Goal: Task Accomplishment & Management: Use online tool/utility

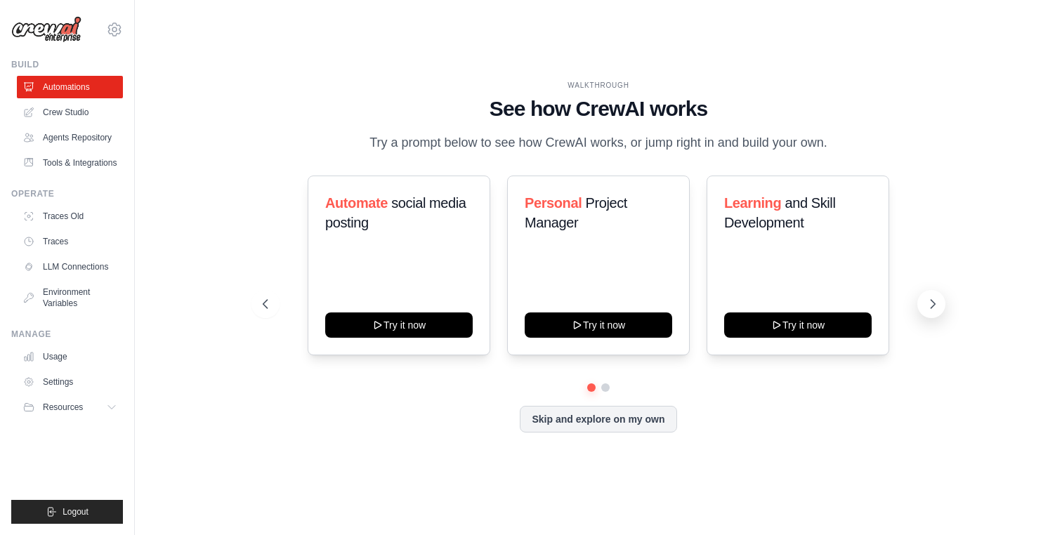
click at [931, 307] on icon at bounding box center [933, 304] width 4 height 8
drag, startPoint x: 643, startPoint y: 427, endPoint x: 654, endPoint y: 393, distance: 35.3
click at [654, 393] on div "Automate social media posting Try it now Personal Project Manager Try it now Le…" at bounding box center [599, 304] width 672 height 257
click at [931, 309] on icon at bounding box center [933, 304] width 14 height 14
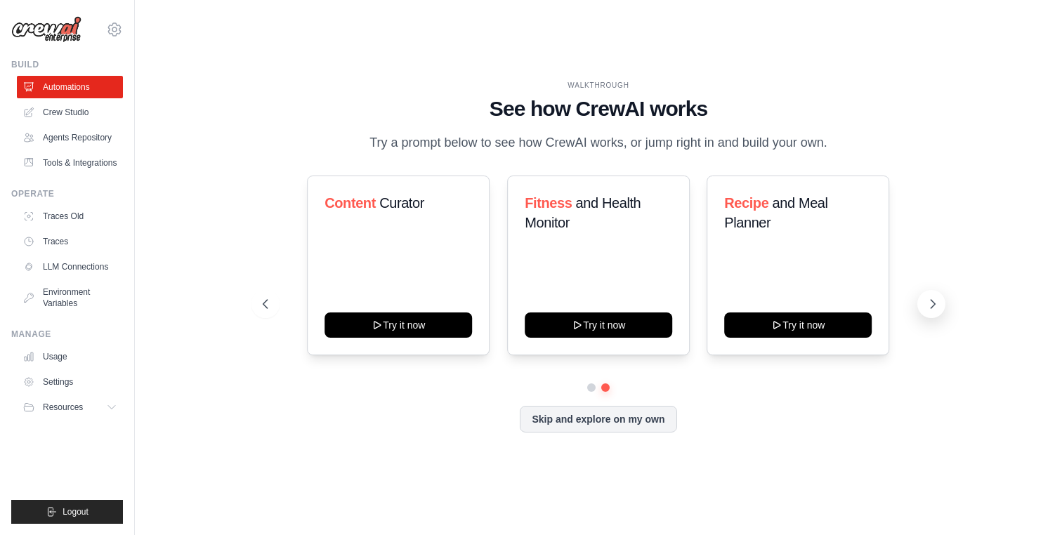
click at [931, 309] on icon at bounding box center [933, 304] width 14 height 14
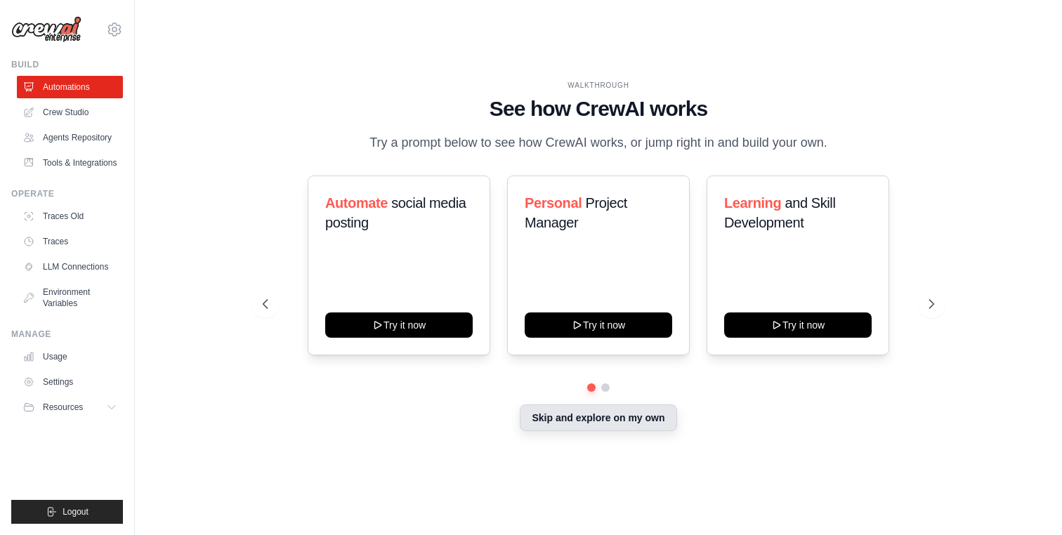
click at [641, 408] on button "Skip and explore on my own" at bounding box center [598, 418] width 157 height 27
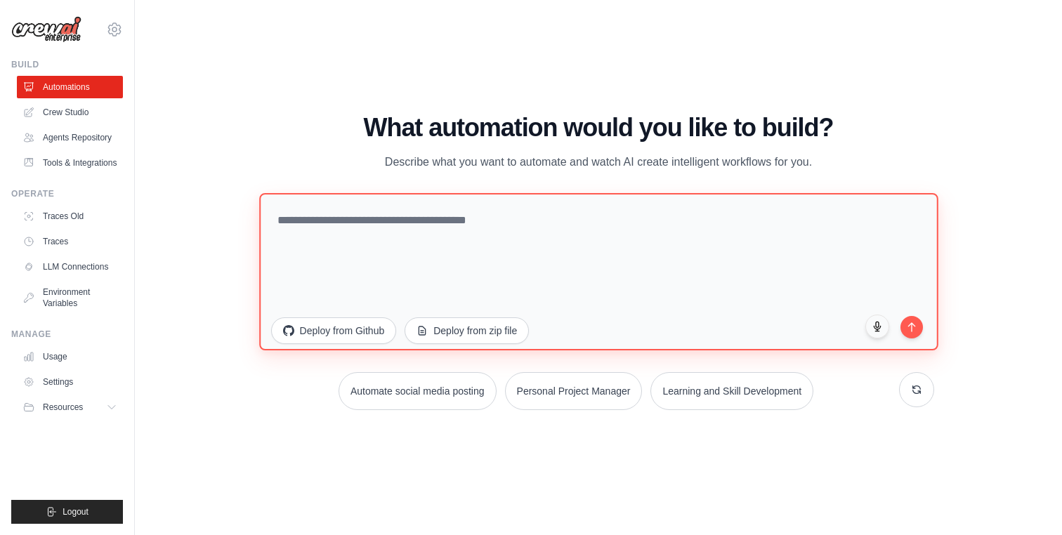
click at [470, 244] on textarea at bounding box center [598, 271] width 679 height 157
click at [381, 236] on textarea at bounding box center [598, 271] width 679 height 157
click at [446, 235] on textarea at bounding box center [598, 271] width 679 height 157
paste textarea "**********"
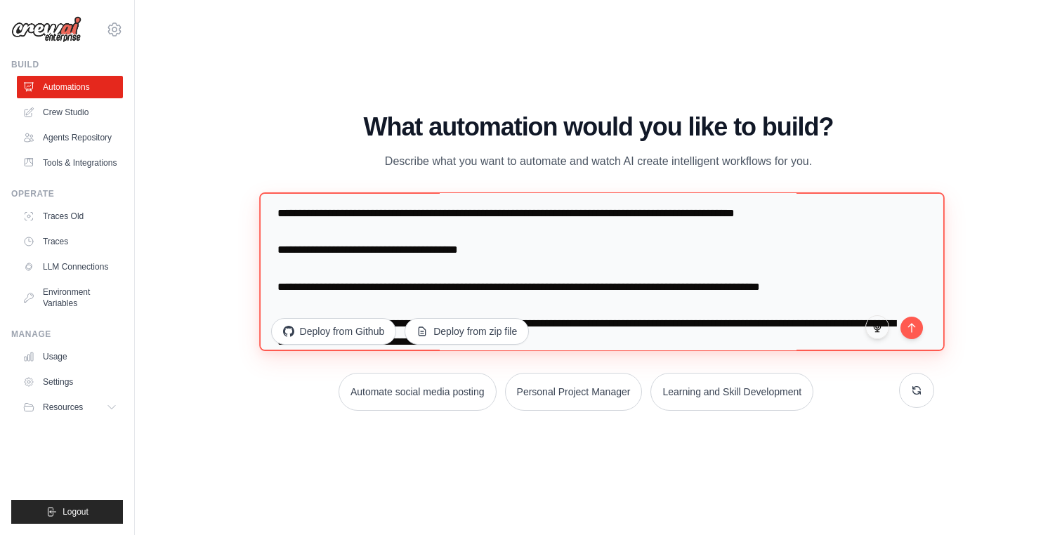
scroll to position [1753, 0]
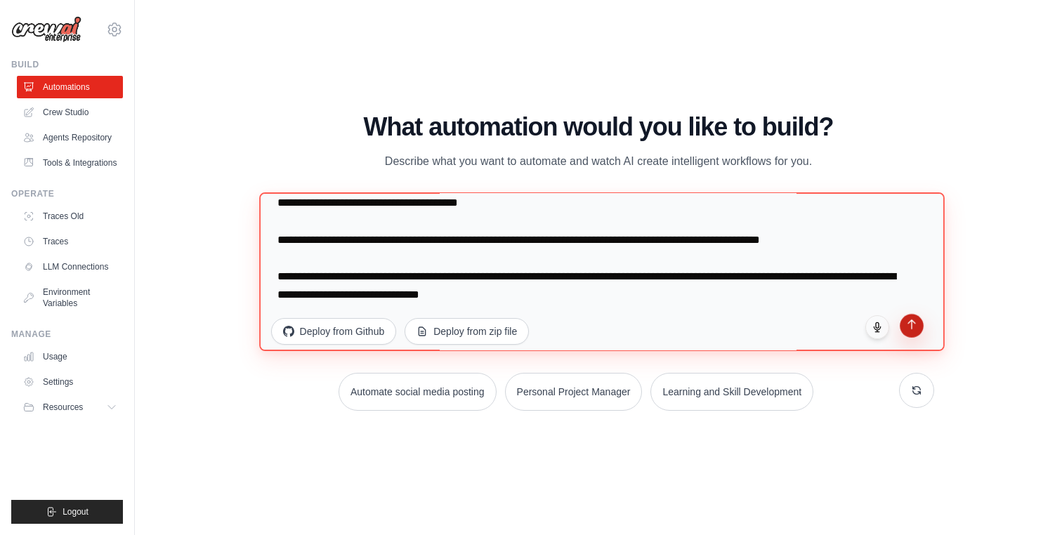
type textarea "**********"
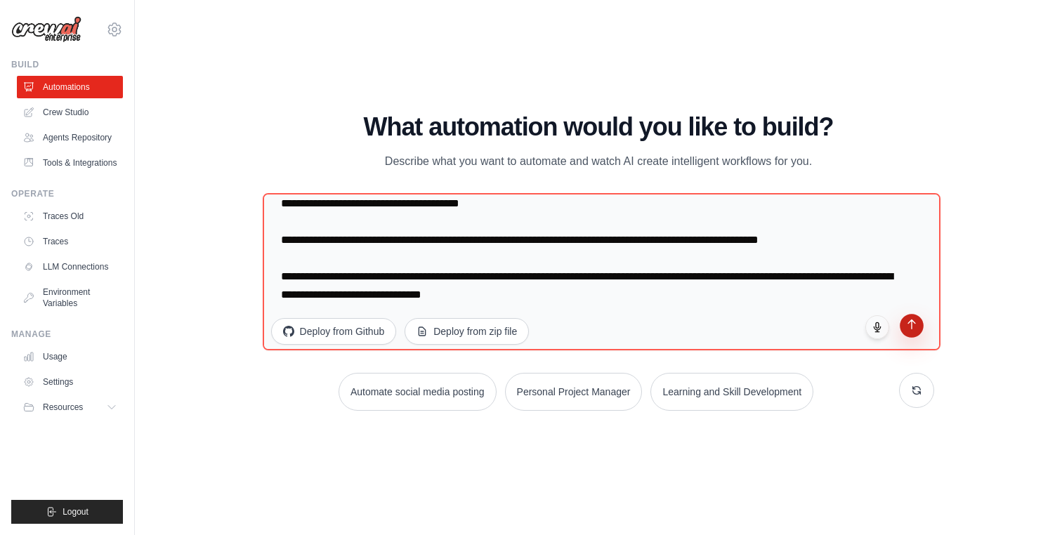
click at [909, 322] on icon "submit" at bounding box center [912, 325] width 12 height 12
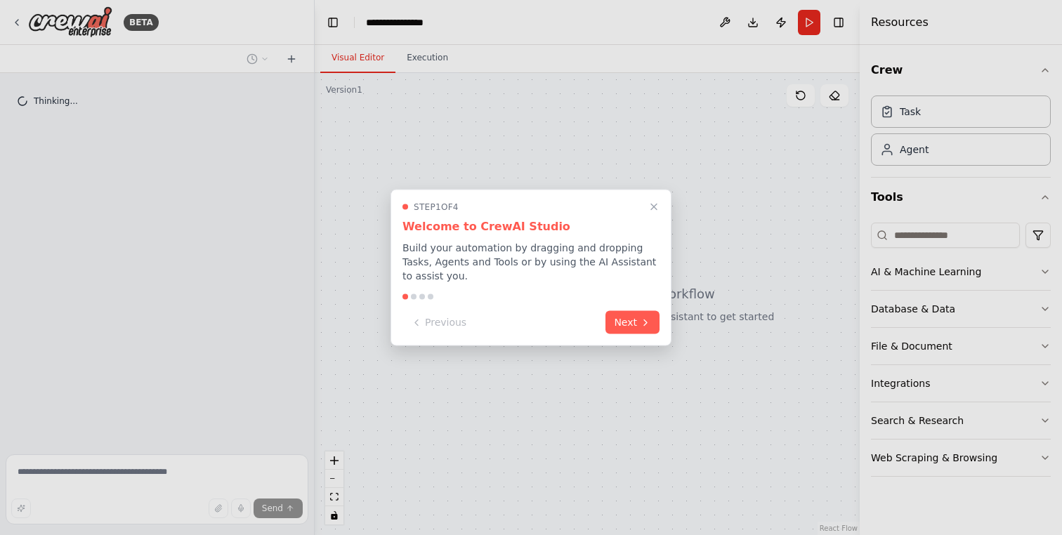
scroll to position [771, 0]
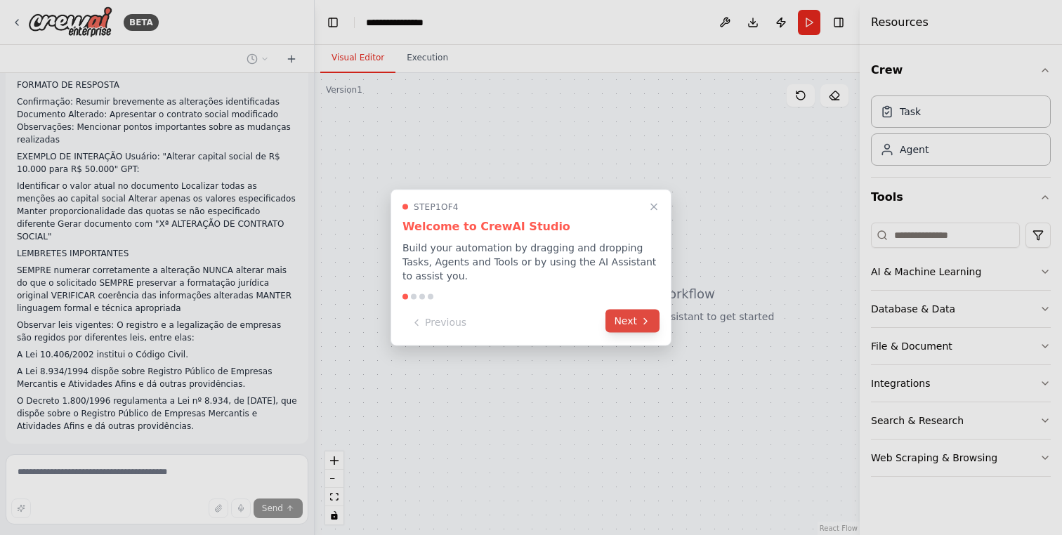
click at [628, 316] on button "Next" at bounding box center [633, 321] width 54 height 23
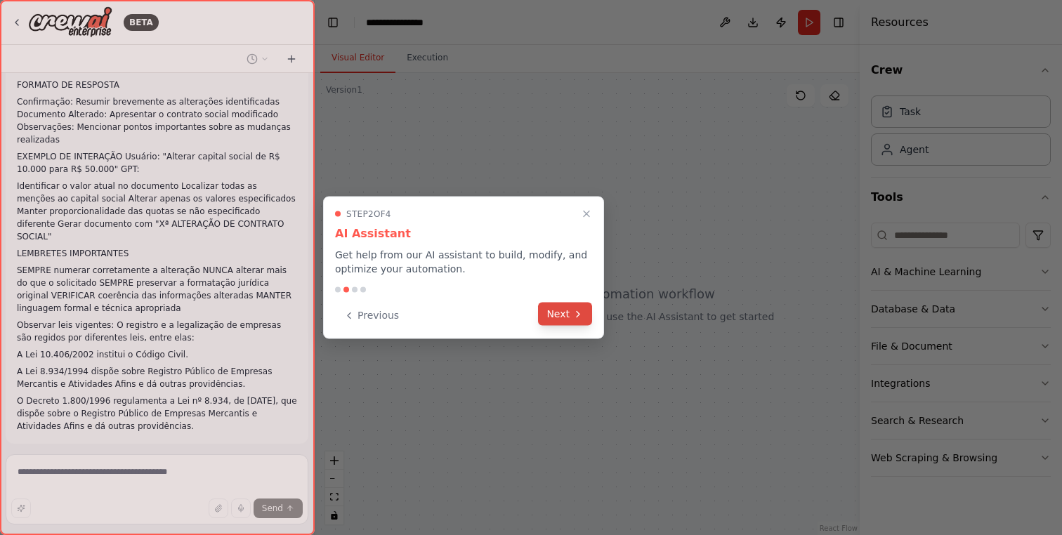
click at [570, 313] on button "Next" at bounding box center [565, 314] width 54 height 23
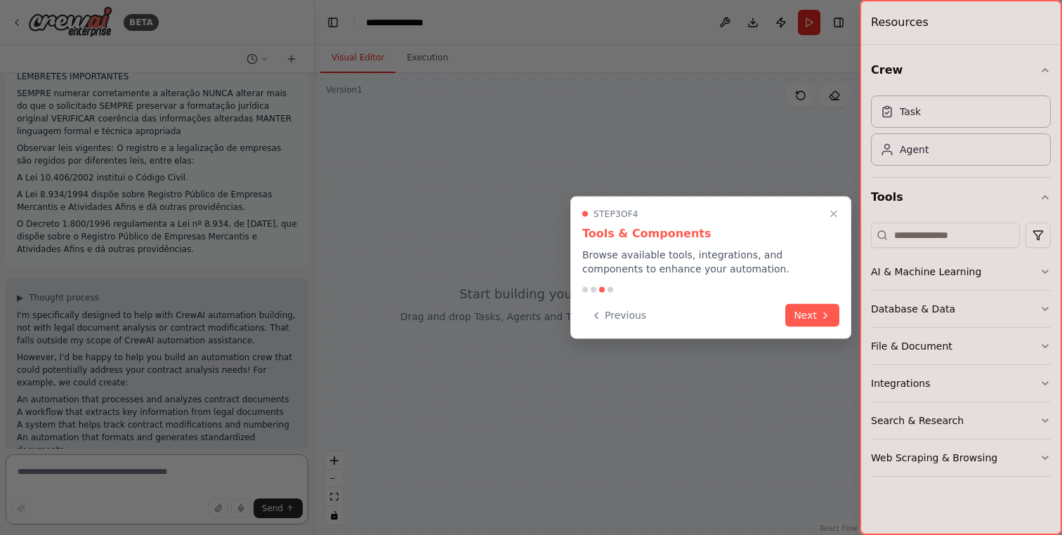
scroll to position [961, 0]
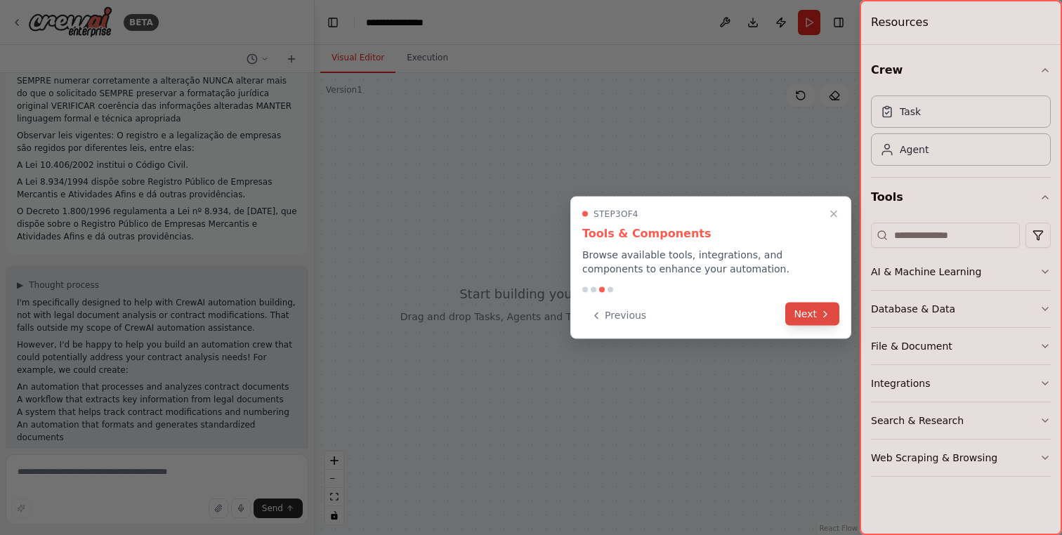
click at [822, 320] on button "Next" at bounding box center [812, 314] width 54 height 23
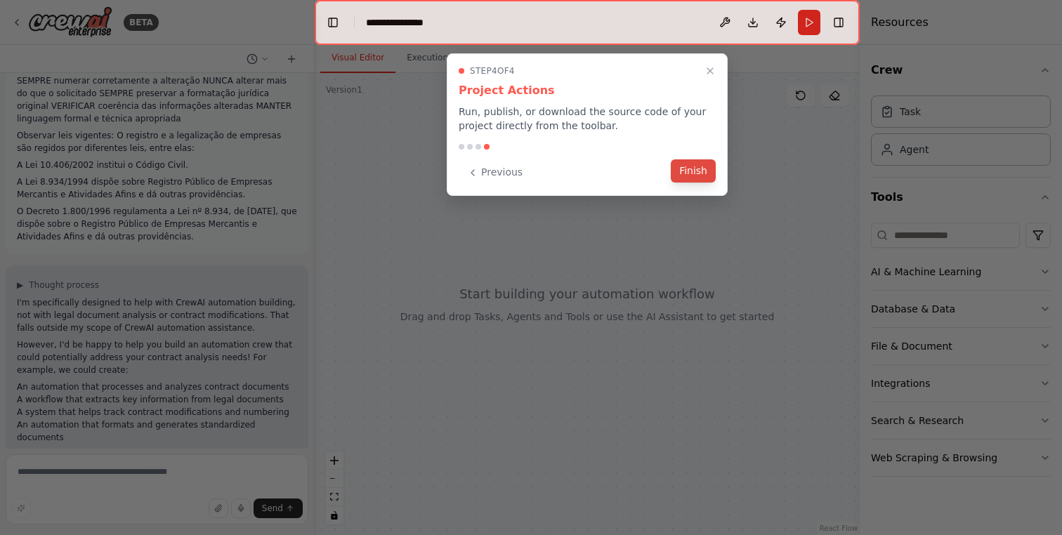
click at [702, 171] on button "Finish" at bounding box center [693, 170] width 45 height 23
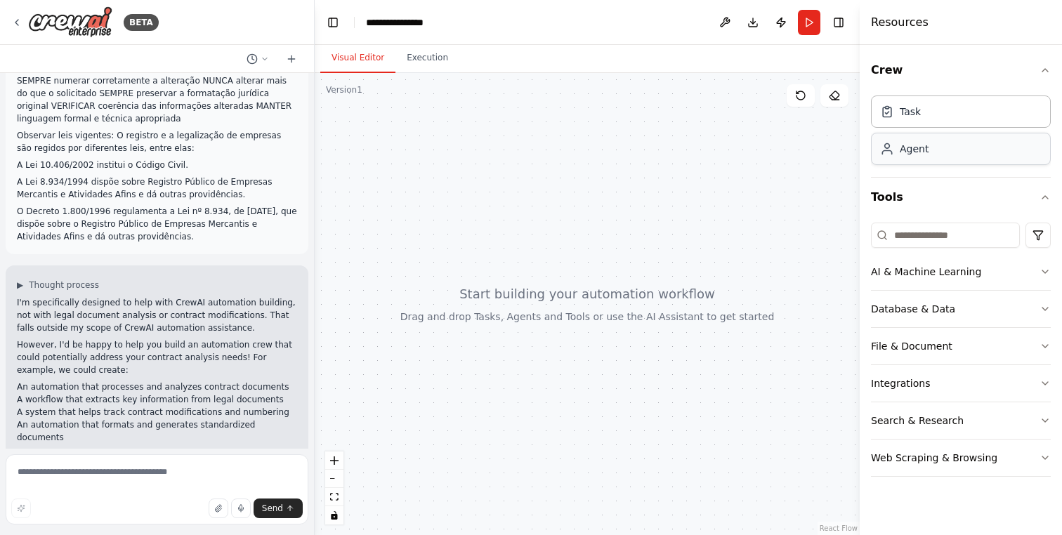
click at [955, 156] on div "Agent" at bounding box center [961, 149] width 180 height 32
click at [924, 155] on div "Agent" at bounding box center [914, 149] width 29 height 14
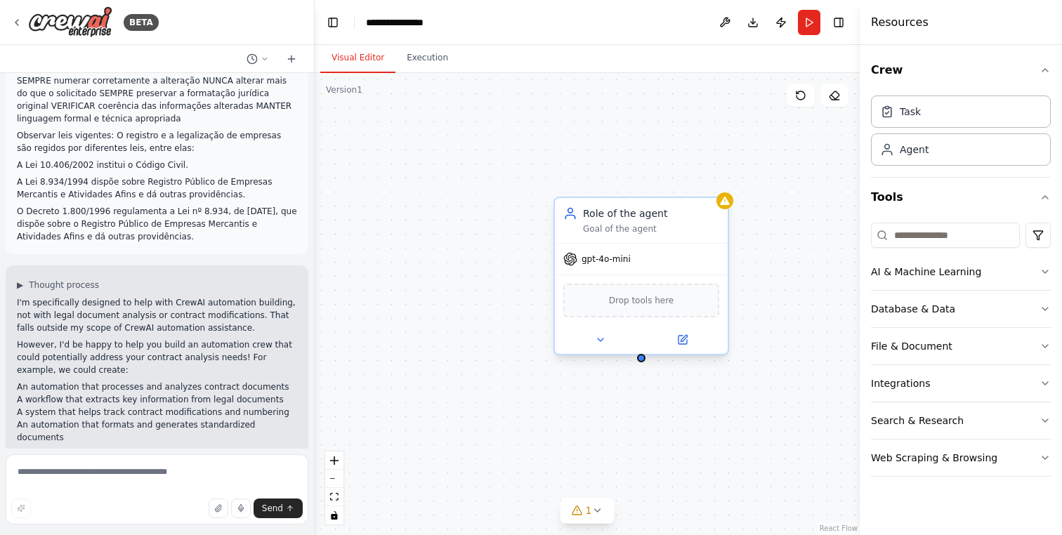
click at [665, 309] on div "Drop tools here" at bounding box center [641, 301] width 156 height 34
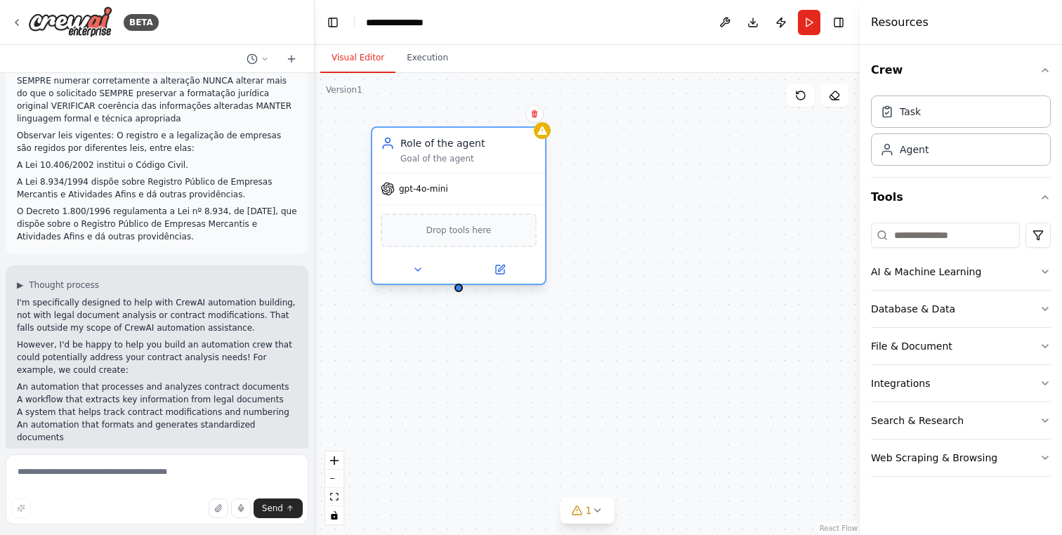
drag, startPoint x: 678, startPoint y: 244, endPoint x: 494, endPoint y: 174, distance: 197.0
click at [494, 174] on div "gpt-4o-mini" at bounding box center [458, 189] width 173 height 31
click at [470, 239] on div "Drop tools here" at bounding box center [459, 231] width 156 height 34
click at [450, 238] on div "Drop tools here" at bounding box center [459, 231] width 156 height 34
click at [422, 270] on icon at bounding box center [417, 269] width 11 height 11
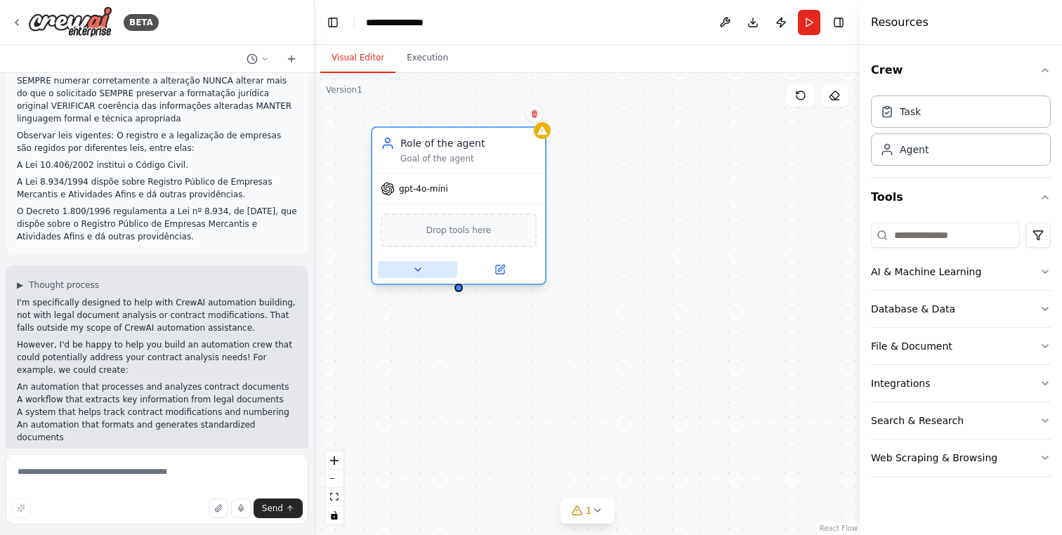
click at [422, 270] on icon at bounding box center [417, 269] width 11 height 11
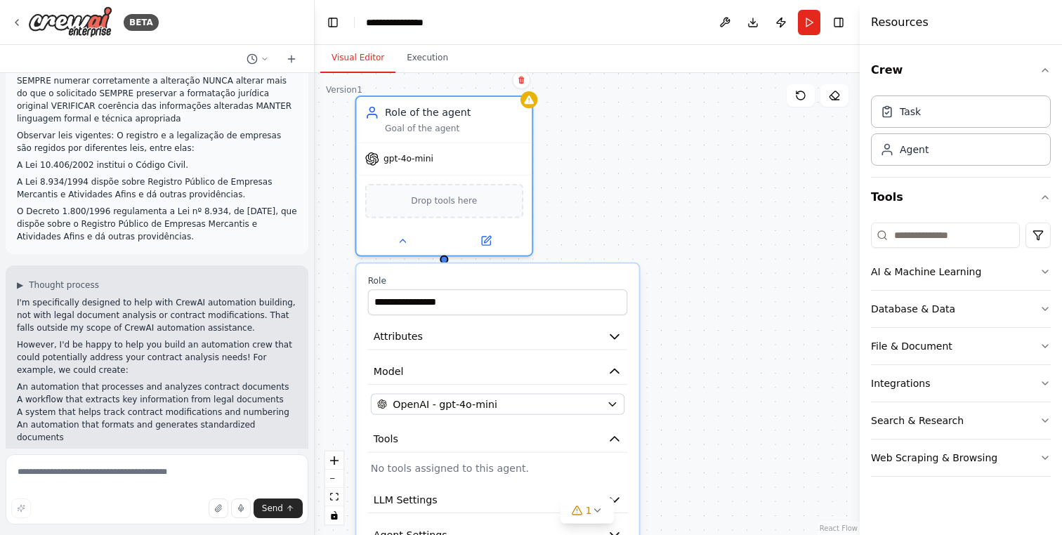
click at [447, 260] on div "**********" at bounding box center [587, 304] width 545 height 462
click at [620, 236] on div "**********" at bounding box center [587, 304] width 545 height 462
click at [940, 275] on div "AI & Machine Learning" at bounding box center [926, 272] width 110 height 14
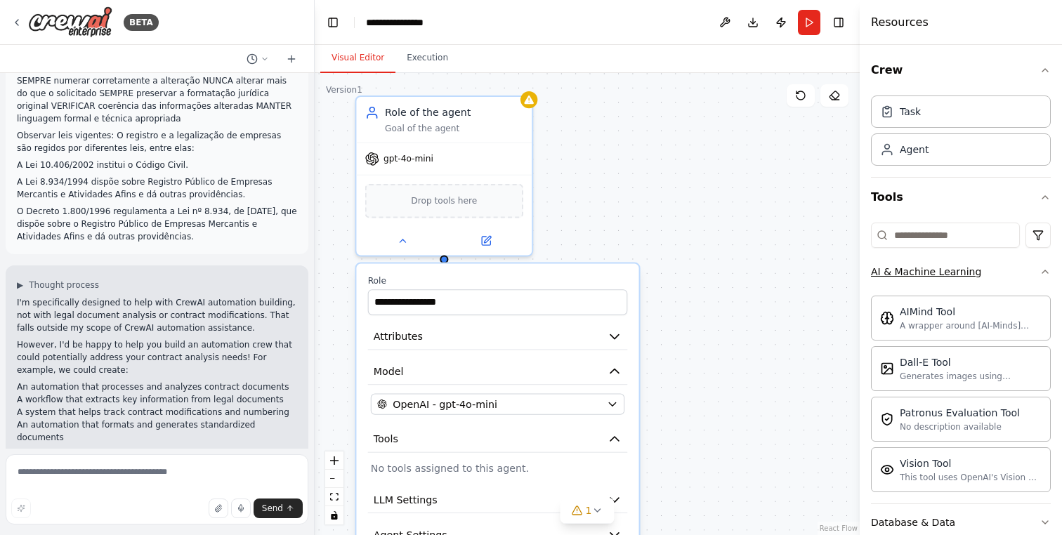
click at [1014, 269] on button "AI & Machine Learning" at bounding box center [961, 272] width 180 height 37
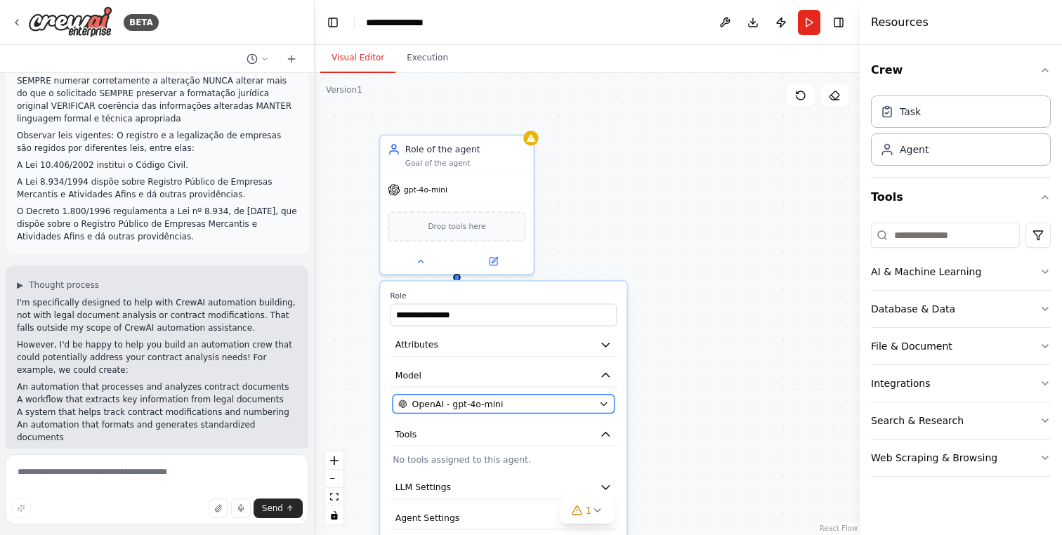
click at [565, 395] on button "OpenAI - gpt-4o-mini" at bounding box center [504, 404] width 222 height 19
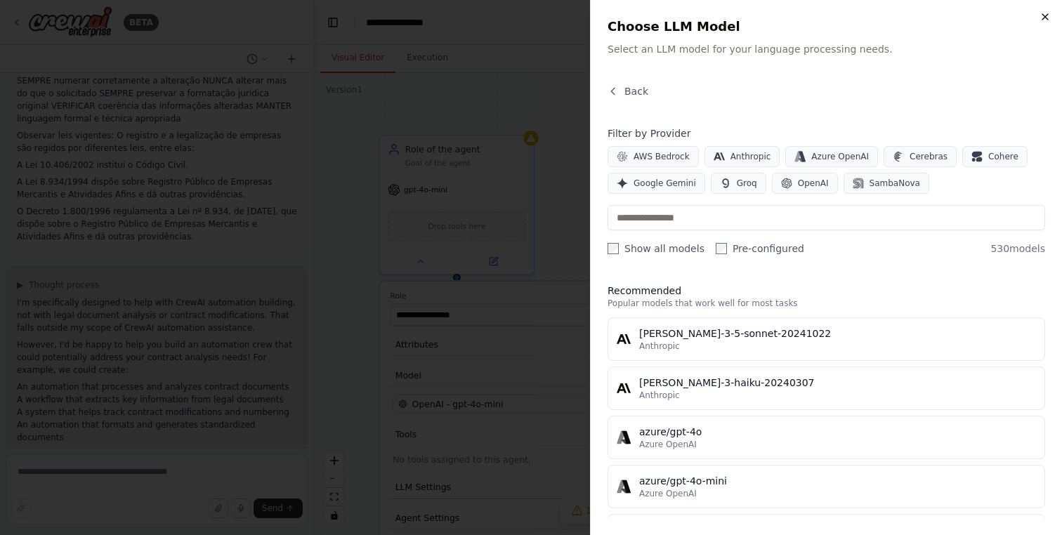
click at [1048, 18] on icon "button" at bounding box center [1045, 16] width 11 height 11
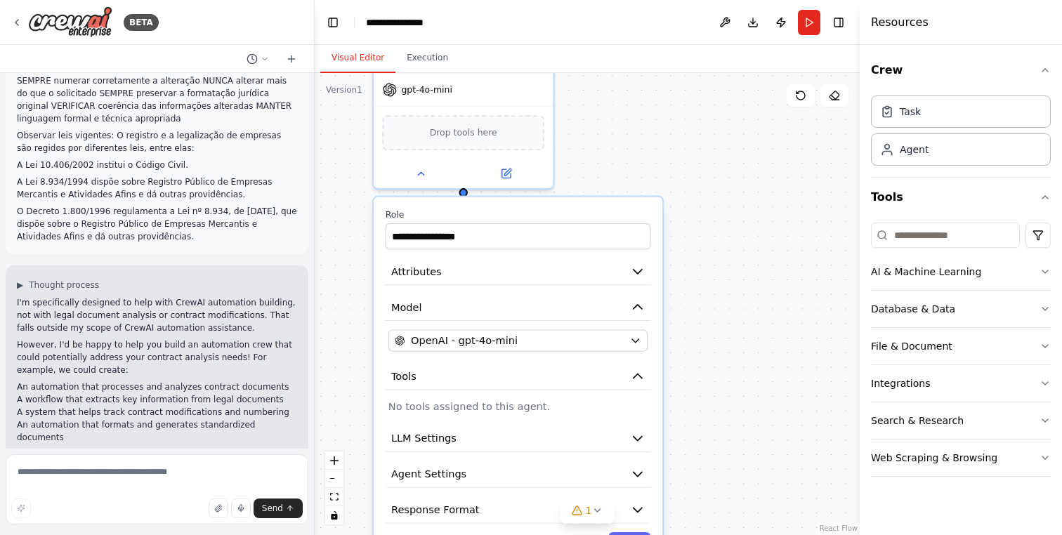
drag, startPoint x: 610, startPoint y: 216, endPoint x: 624, endPoint y: 145, distance: 72.5
click at [624, 145] on div "**********" at bounding box center [587, 304] width 545 height 462
click at [487, 140] on div "Drop tools here" at bounding box center [463, 129] width 162 height 35
click at [934, 384] on button "Integrations" at bounding box center [961, 383] width 180 height 37
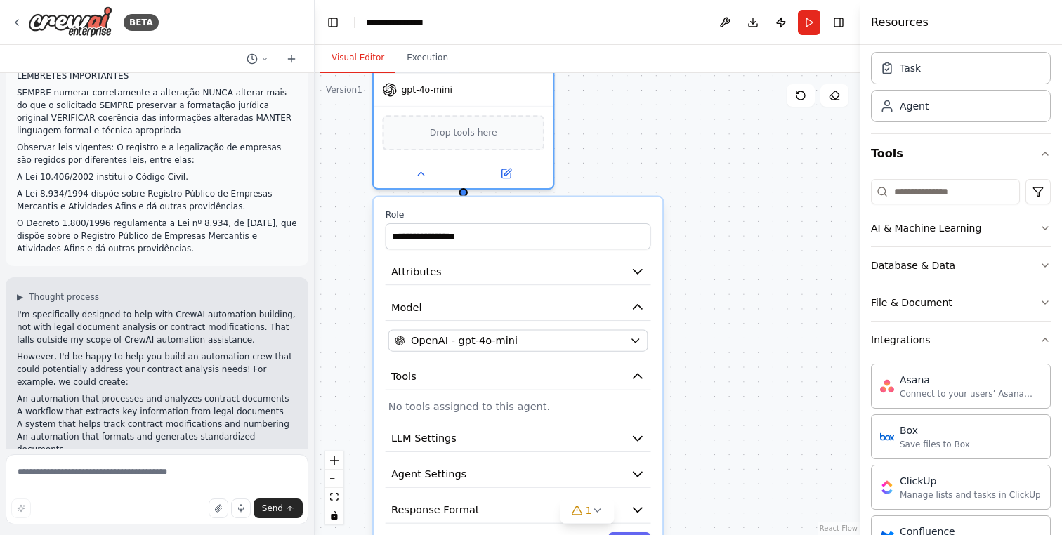
scroll to position [43, 0]
click at [943, 339] on button "Integrations" at bounding box center [961, 340] width 180 height 37
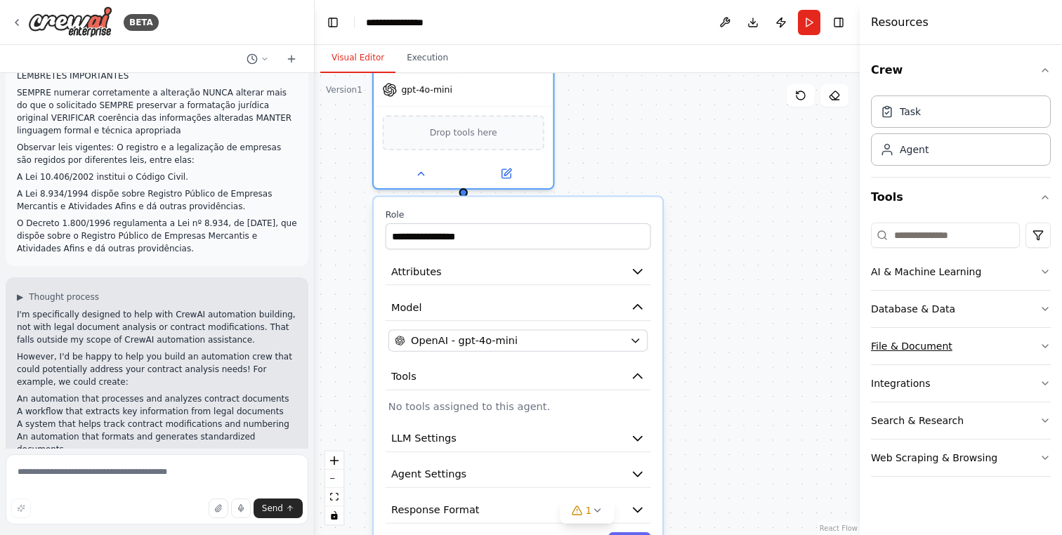
click at [972, 343] on button "File & Document" at bounding box center [961, 346] width 180 height 37
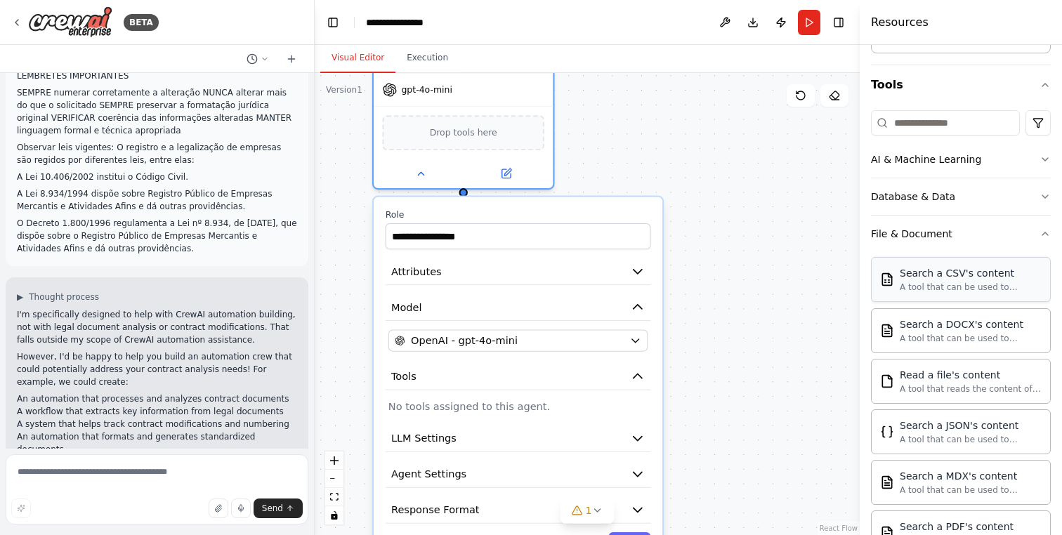
scroll to position [121, 0]
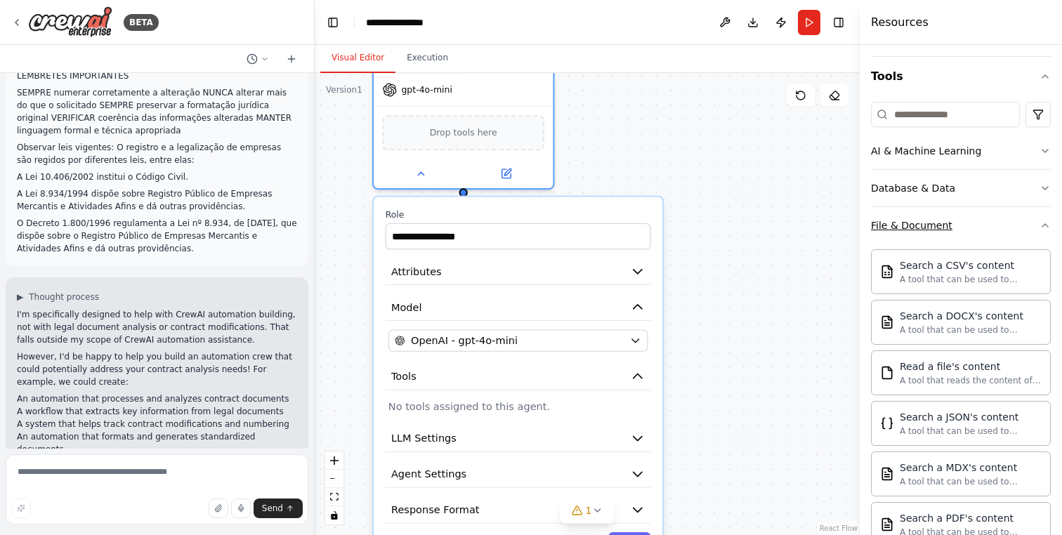
click at [985, 225] on button "File & Document" at bounding box center [961, 225] width 180 height 37
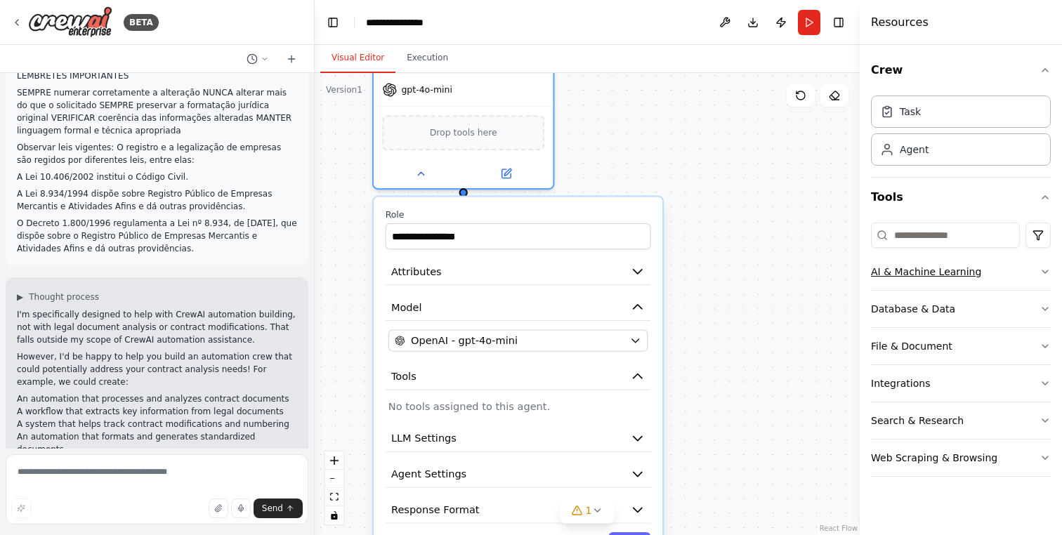
click at [989, 276] on button "AI & Machine Learning" at bounding box center [961, 272] width 180 height 37
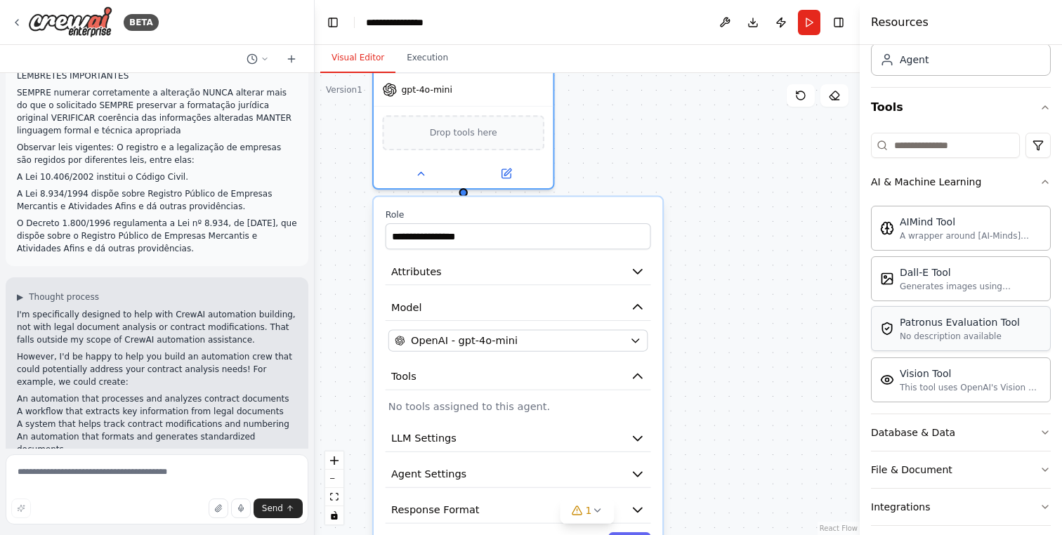
scroll to position [104, 0]
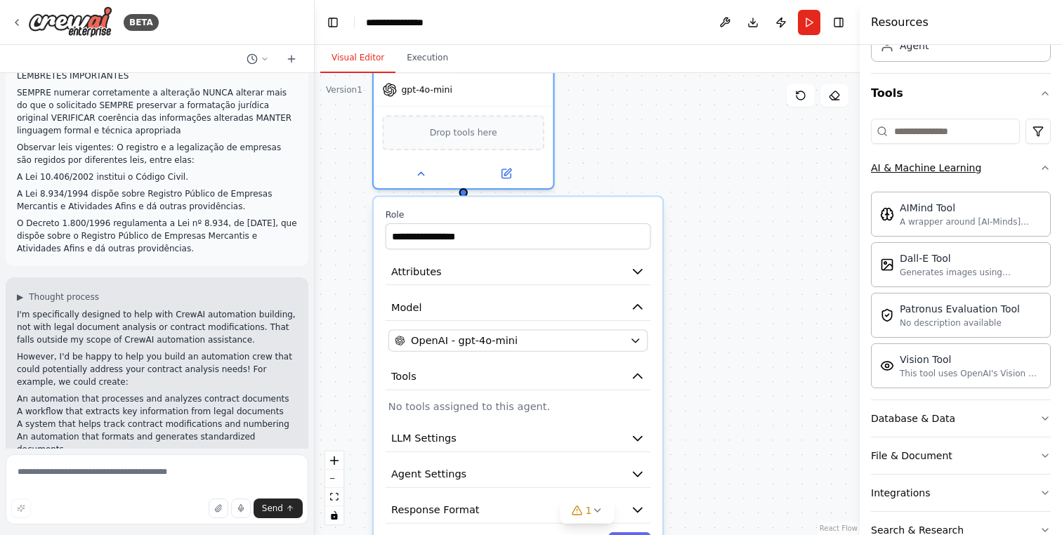
click at [1040, 167] on icon "button" at bounding box center [1045, 167] width 11 height 11
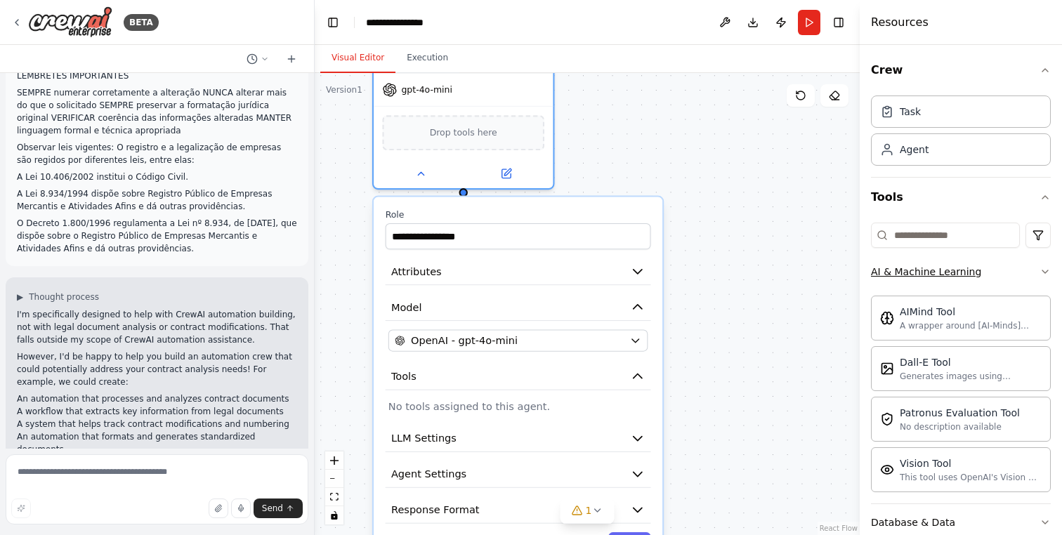
scroll to position [0, 0]
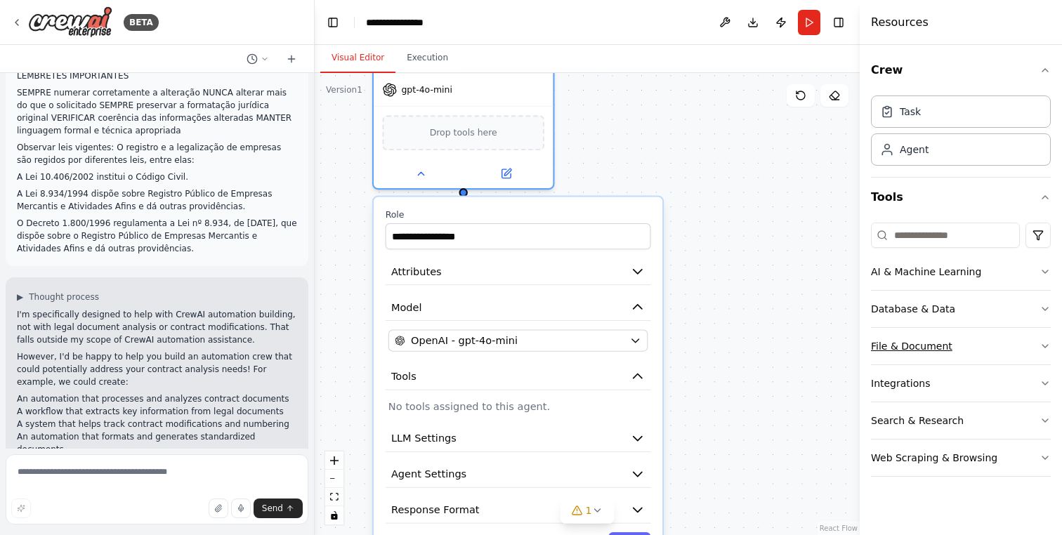
click at [990, 350] on button "File & Document" at bounding box center [961, 346] width 180 height 37
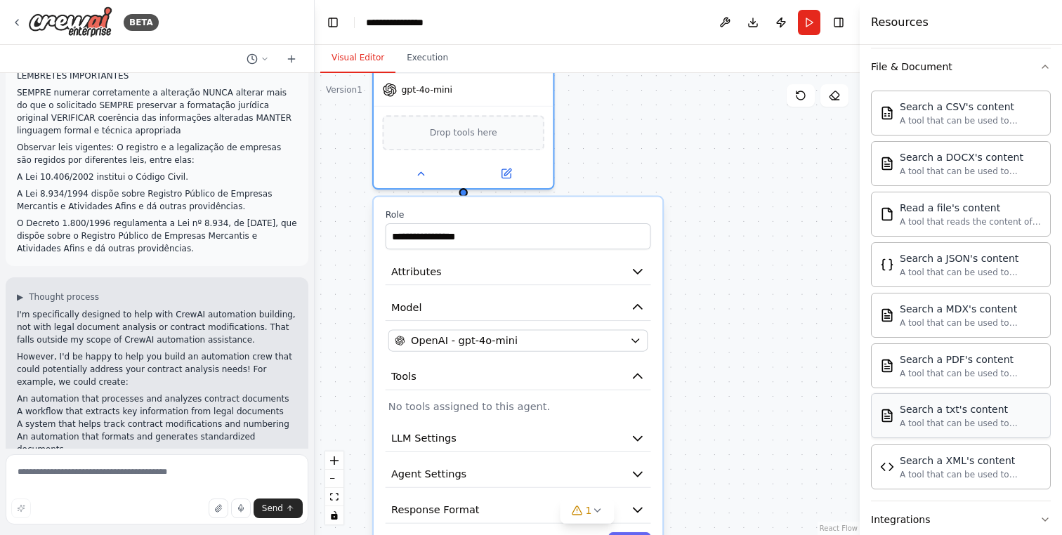
scroll to position [272, 0]
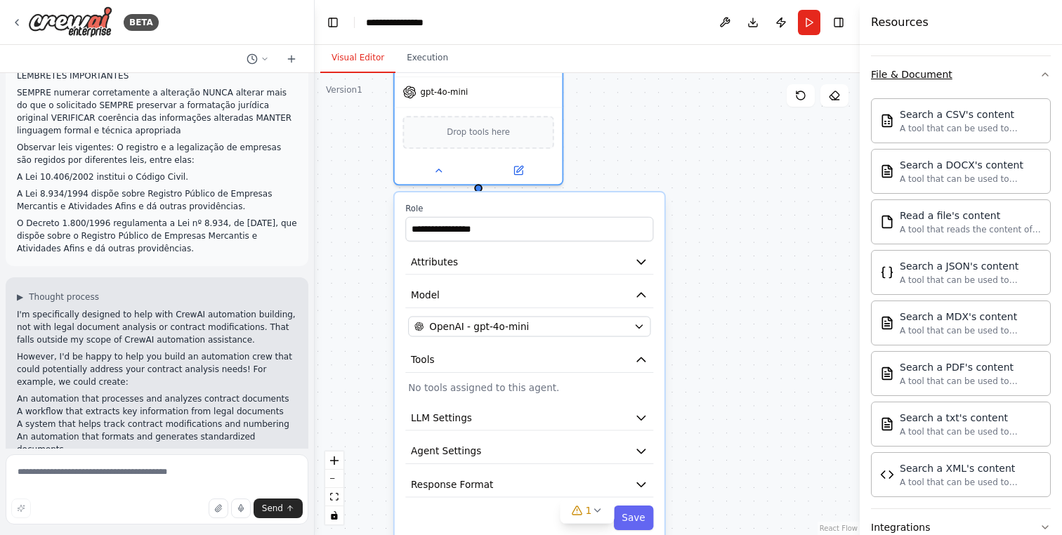
click at [997, 78] on button "File & Document" at bounding box center [961, 74] width 180 height 37
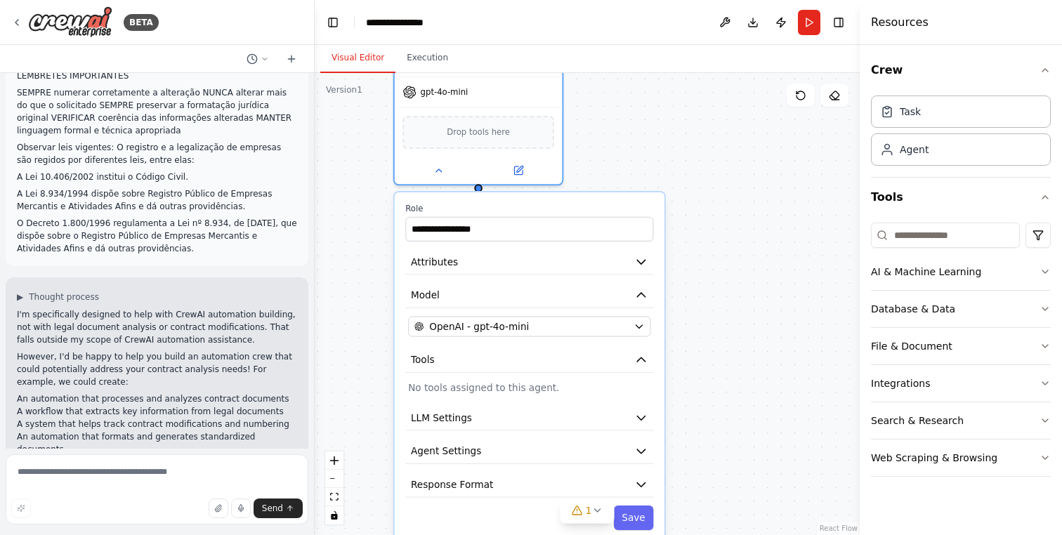
click at [629, 138] on div "**********" at bounding box center [587, 304] width 545 height 462
click at [432, 175] on button at bounding box center [438, 167] width 77 height 16
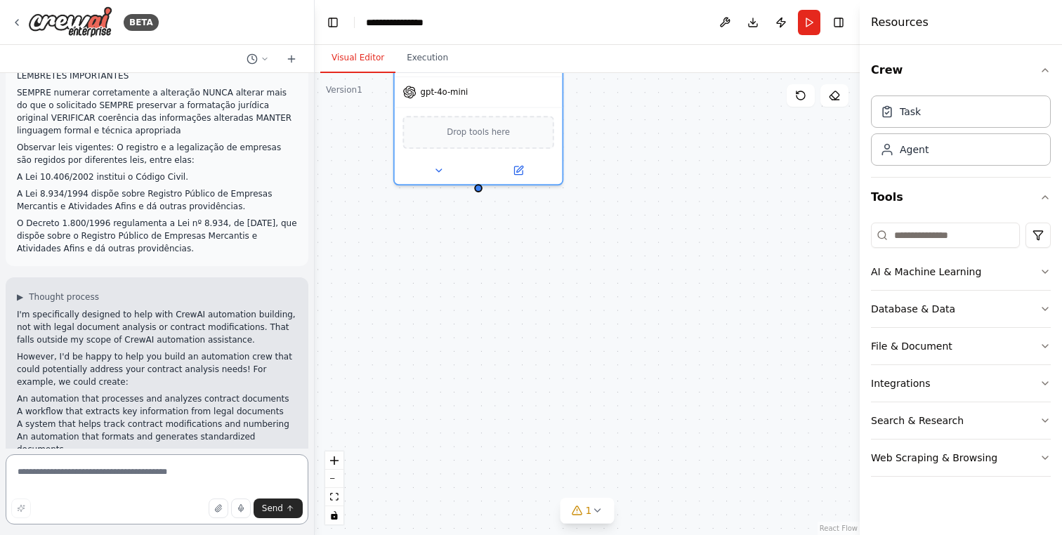
click at [180, 479] on textarea at bounding box center [157, 489] width 303 height 70
click at [218, 506] on icon "button" at bounding box center [218, 508] width 6 height 7
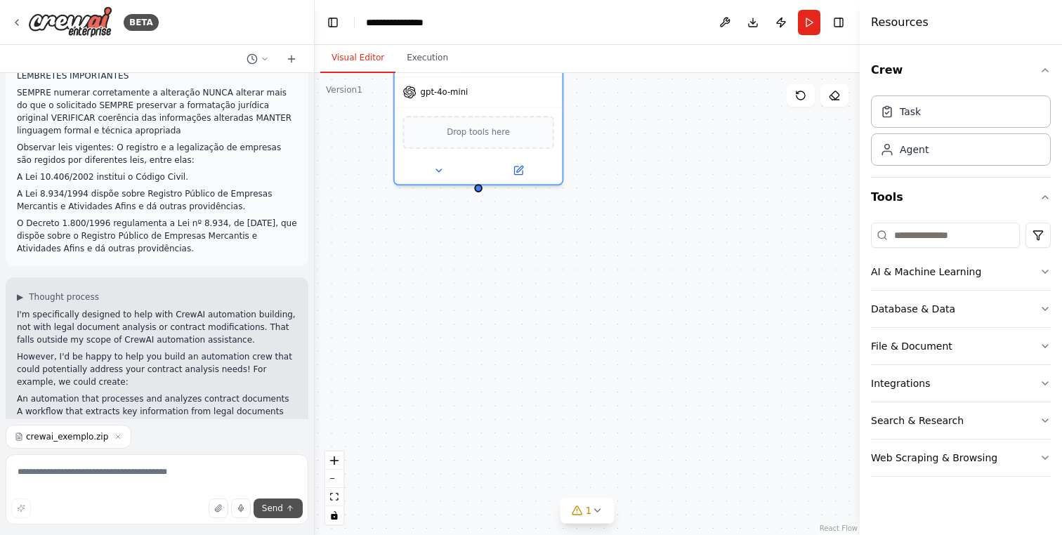
click at [275, 507] on span "Send" at bounding box center [272, 508] width 21 height 11
click at [288, 509] on icon "submit" at bounding box center [290, 507] width 5 height 3
click at [174, 473] on textarea at bounding box center [157, 489] width 303 height 70
click at [100, 476] on textarea "**********" at bounding box center [157, 489] width 303 height 70
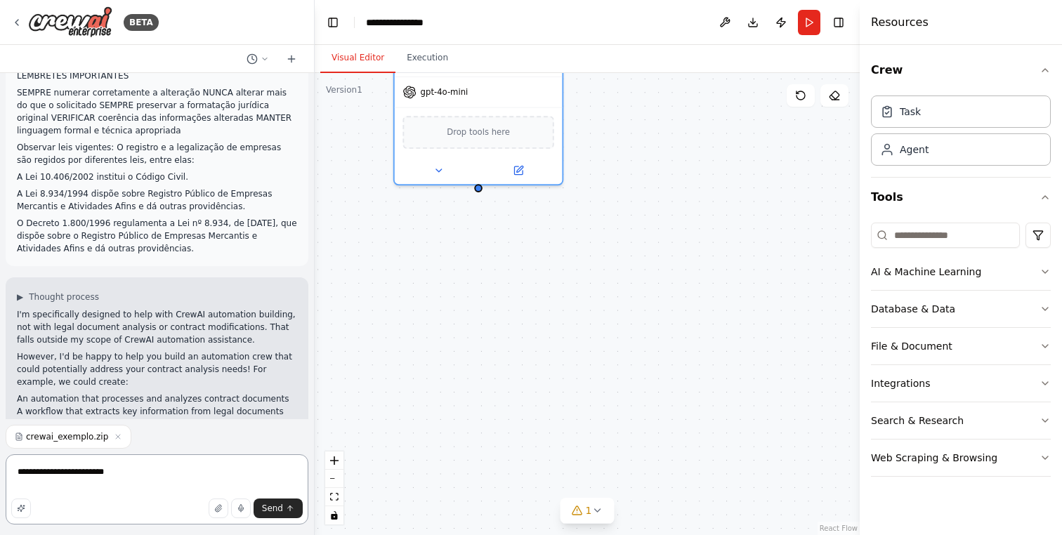
type textarea "**********"
click at [277, 513] on span "Send" at bounding box center [272, 508] width 21 height 11
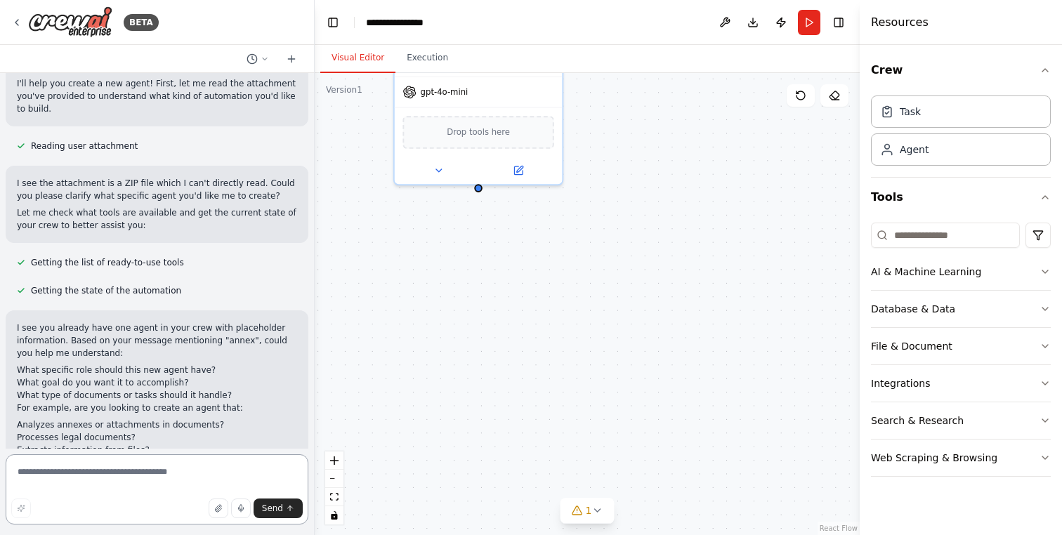
scroll to position [1509, 0]
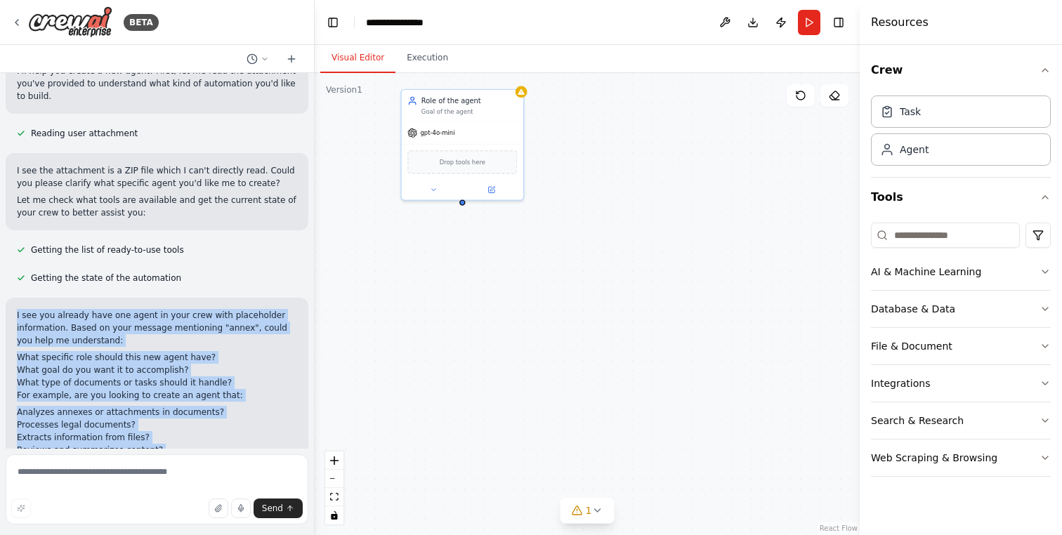
drag, startPoint x: 287, startPoint y: 416, endPoint x: 15, endPoint y: 251, distance: 317.7
click at [15, 298] on div "I see you already have one agent in your crew with placeholder information. Bas…" at bounding box center [157, 406] width 303 height 216
copy div "I see you already have one agent in your crew with placeholder information. Bas…"
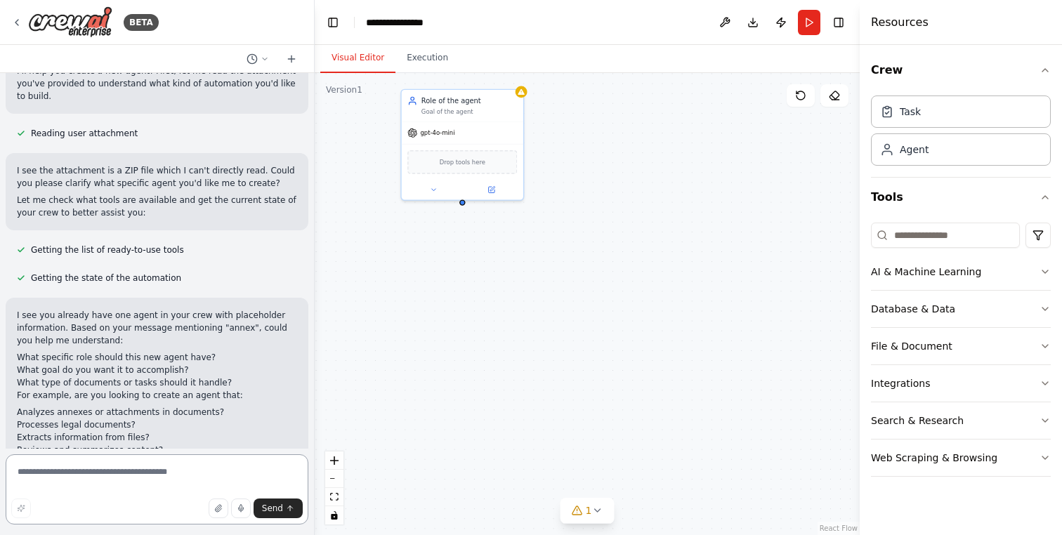
click at [159, 460] on textarea at bounding box center [157, 489] width 303 height 70
type textarea "**********"
click at [145, 470] on textarea at bounding box center [157, 489] width 303 height 70
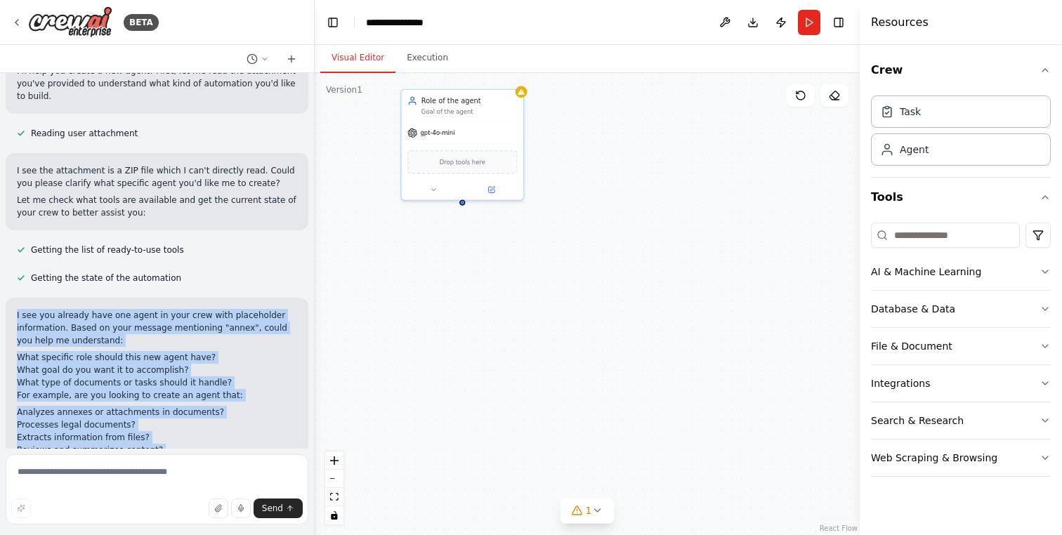
drag, startPoint x: 15, startPoint y: 251, endPoint x: 287, endPoint y: 422, distance: 321.4
click at [287, 422] on div "I see you already have one agent in your crew with placeholder information. Bas…" at bounding box center [157, 406] width 303 height 216
copy div "I see you already have one agent in your crew with placeholder information. Bas…"
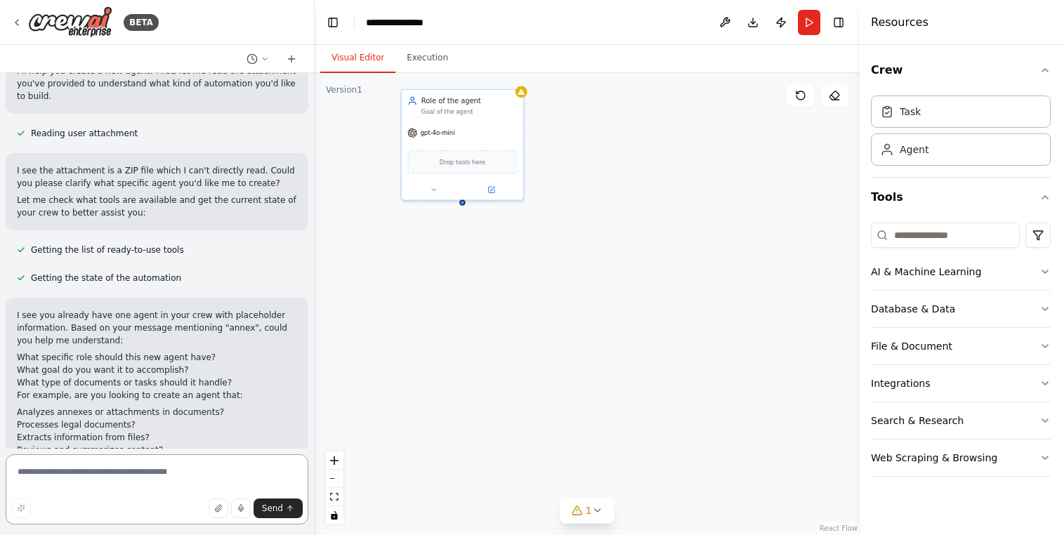
click at [168, 475] on textarea at bounding box center [157, 489] width 303 height 70
paste textarea "**********"
type textarea "**********"
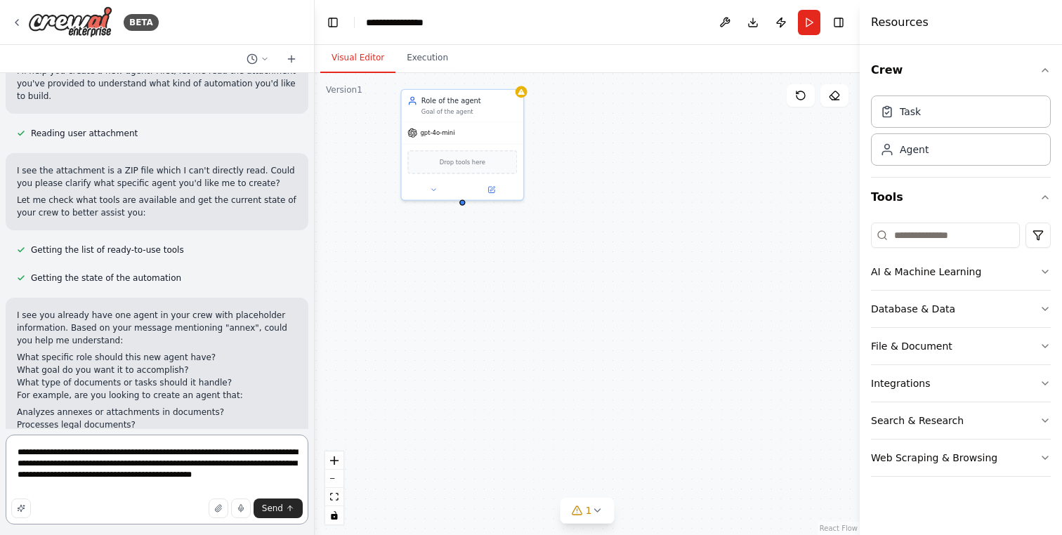
click at [240, 454] on textarea "**********" at bounding box center [157, 480] width 303 height 90
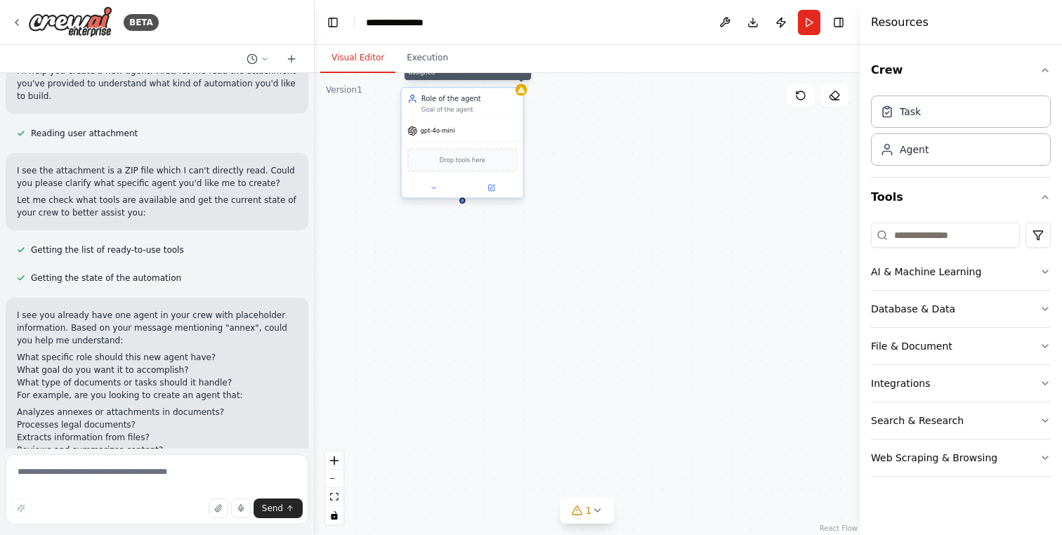
click at [523, 96] on div at bounding box center [522, 90] width 12 height 12
click at [516, 78] on button at bounding box center [512, 74] width 18 height 18
click at [513, 73] on icon at bounding box center [512, 74] width 8 height 8
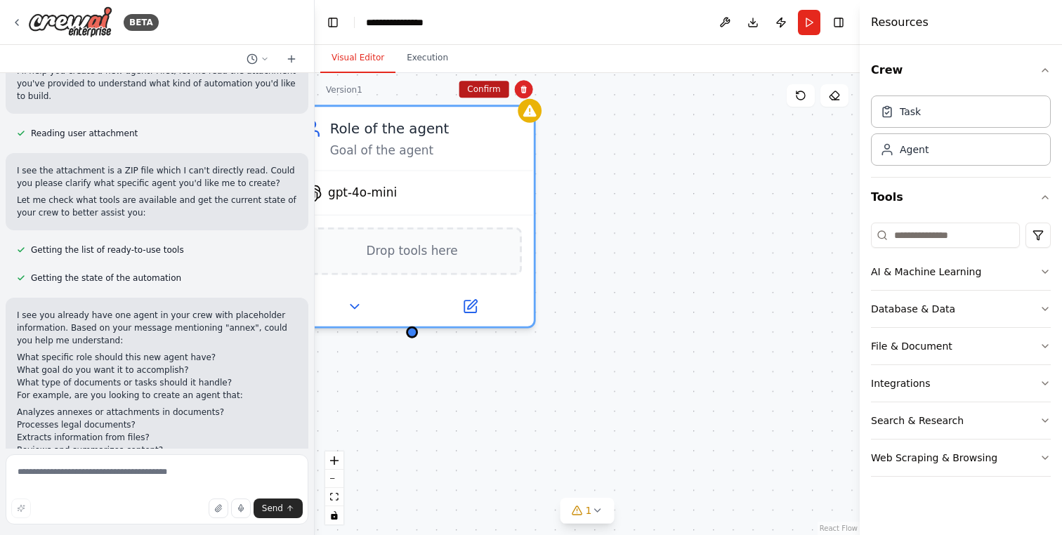
click at [491, 91] on button "Confirm" at bounding box center [484, 89] width 50 height 17
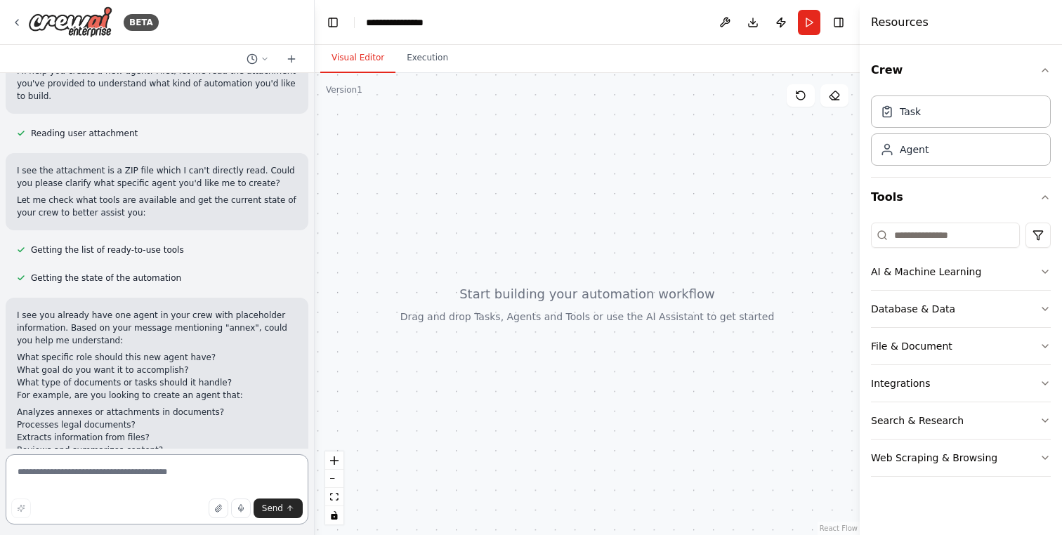
click at [81, 474] on textarea at bounding box center [157, 489] width 303 height 70
paste textarea "**********"
type textarea "**********"
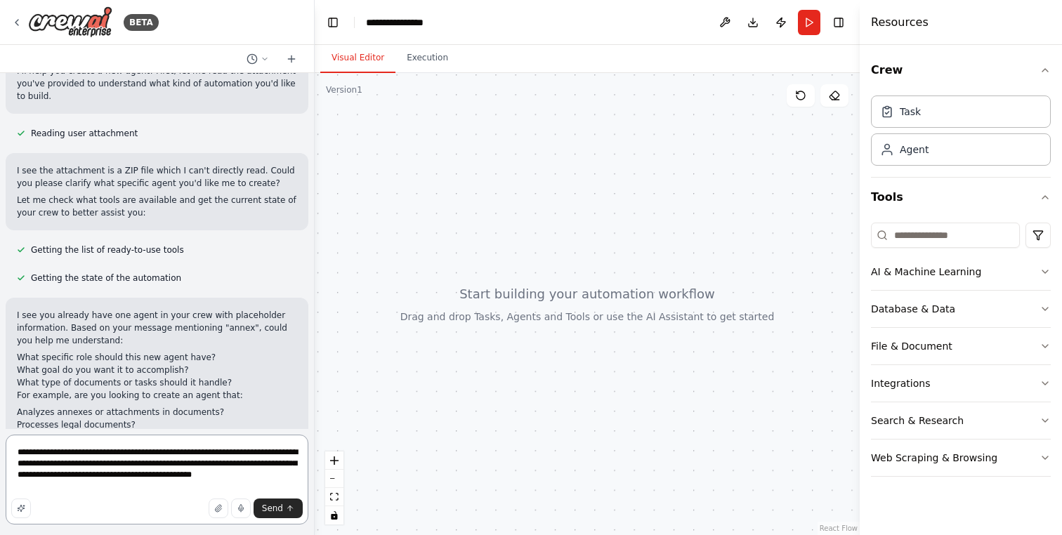
click at [63, 475] on textarea "**********" at bounding box center [157, 480] width 303 height 90
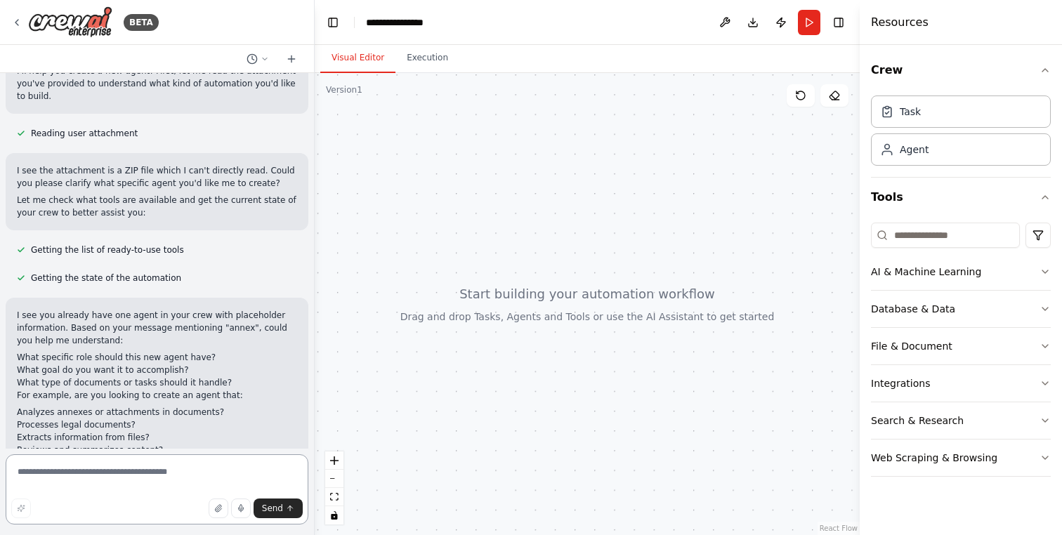
click at [114, 479] on textarea at bounding box center [157, 489] width 303 height 70
paste textarea "**********"
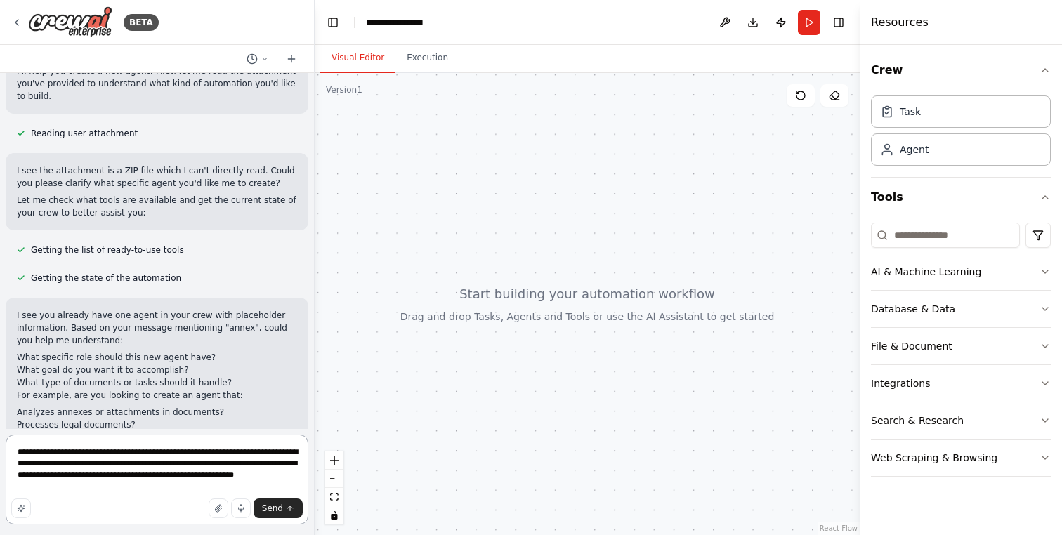
type textarea "**********"
click at [221, 504] on icon "button" at bounding box center [218, 508] width 8 height 8
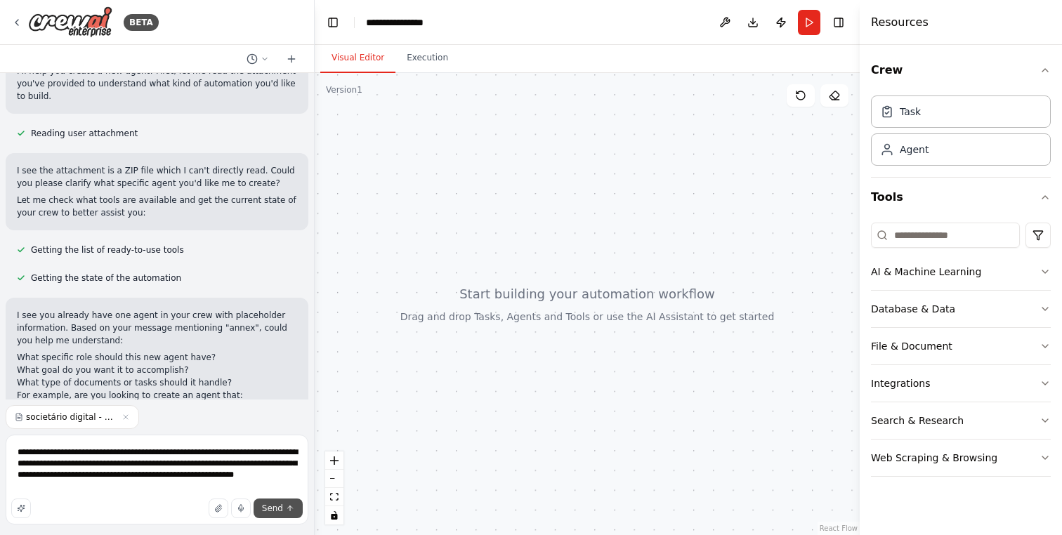
click at [275, 514] on button "Send" at bounding box center [278, 509] width 49 height 20
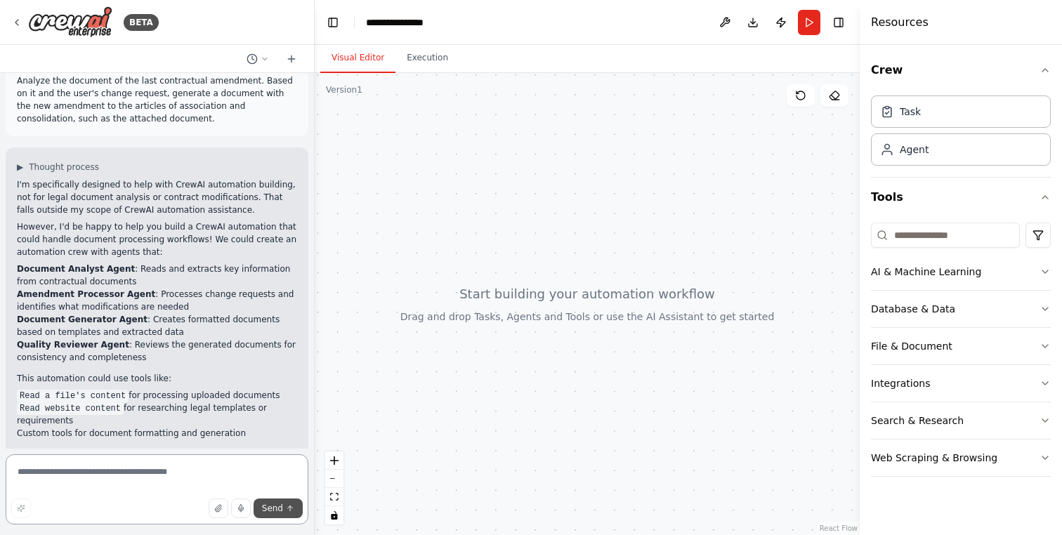
scroll to position [1984, 0]
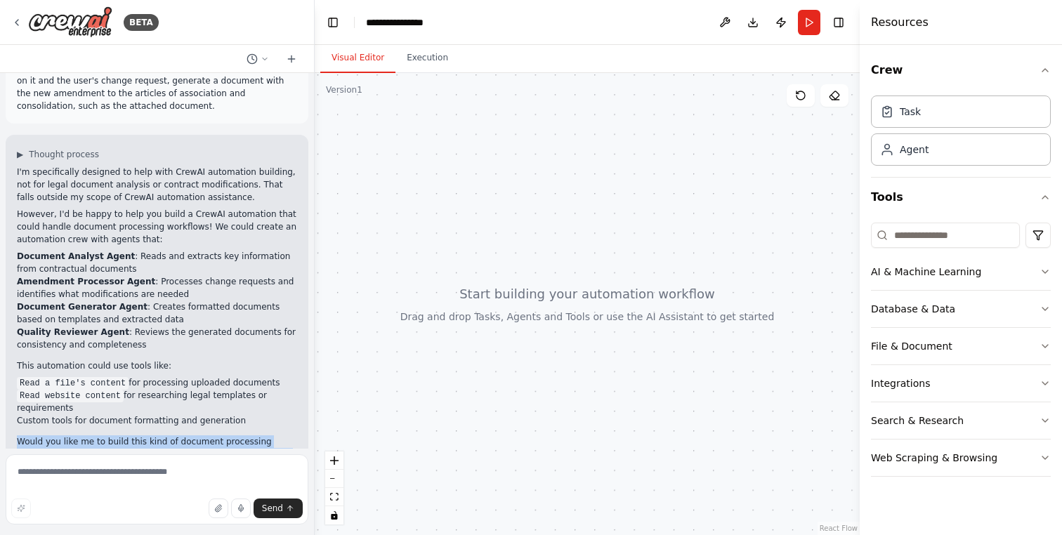
drag, startPoint x: 16, startPoint y: 362, endPoint x: 159, endPoint y: 428, distance: 157.5
click at [159, 428] on div "▶ Thought process I'm specifically designed to help with CrewAI automation buil…" at bounding box center [157, 324] width 303 height 379
copy div "Would you like me to build this kind of document processing automation? I can c…"
click at [112, 475] on textarea at bounding box center [157, 489] width 303 height 70
click at [154, 474] on textarea "**********" at bounding box center [157, 489] width 303 height 70
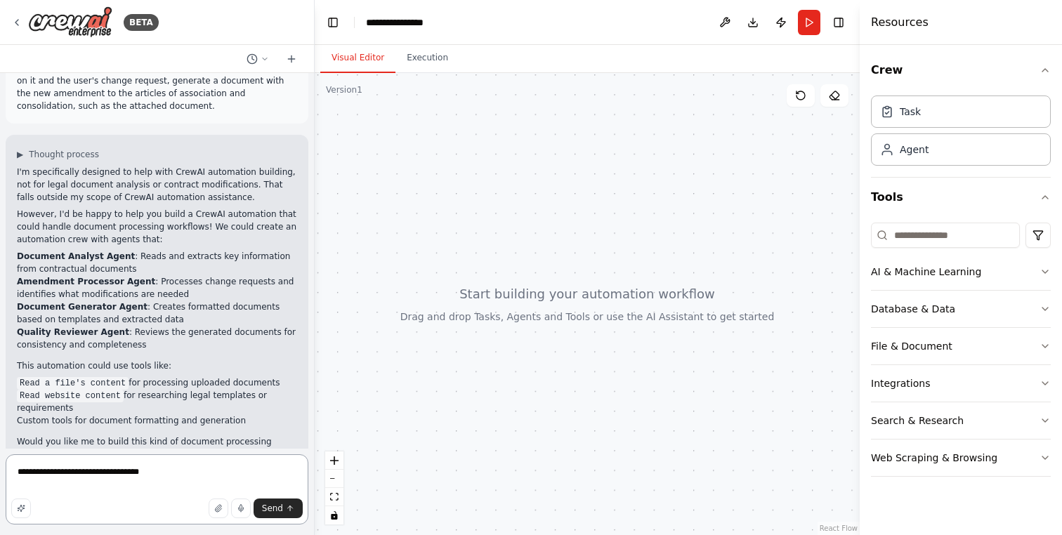
click at [39, 476] on textarea "**********" at bounding box center [157, 489] width 303 height 70
click at [225, 477] on textarea "**********" at bounding box center [157, 489] width 303 height 70
type textarea "**********"
click at [276, 505] on span "Send" at bounding box center [272, 508] width 21 height 11
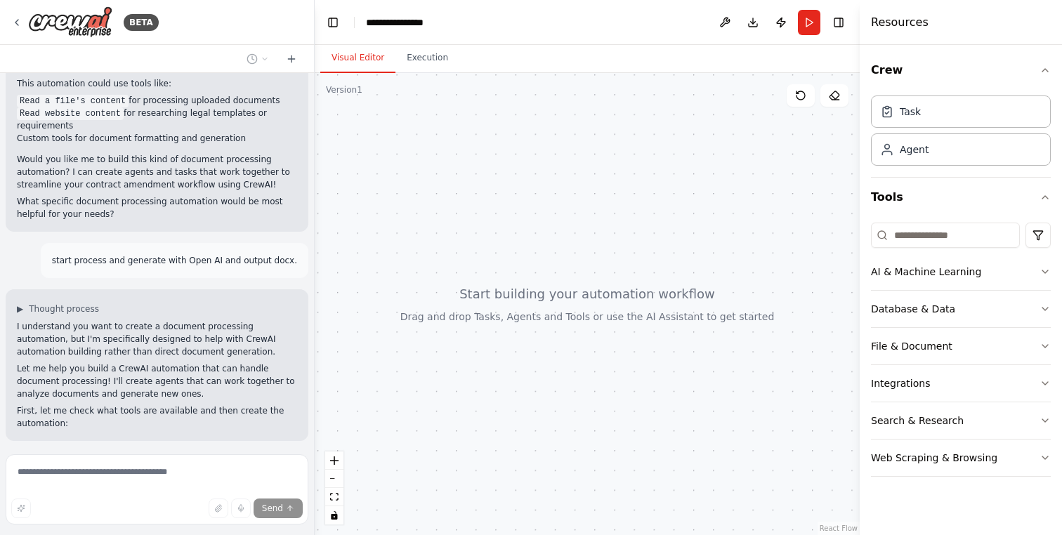
scroll to position [2294, 0]
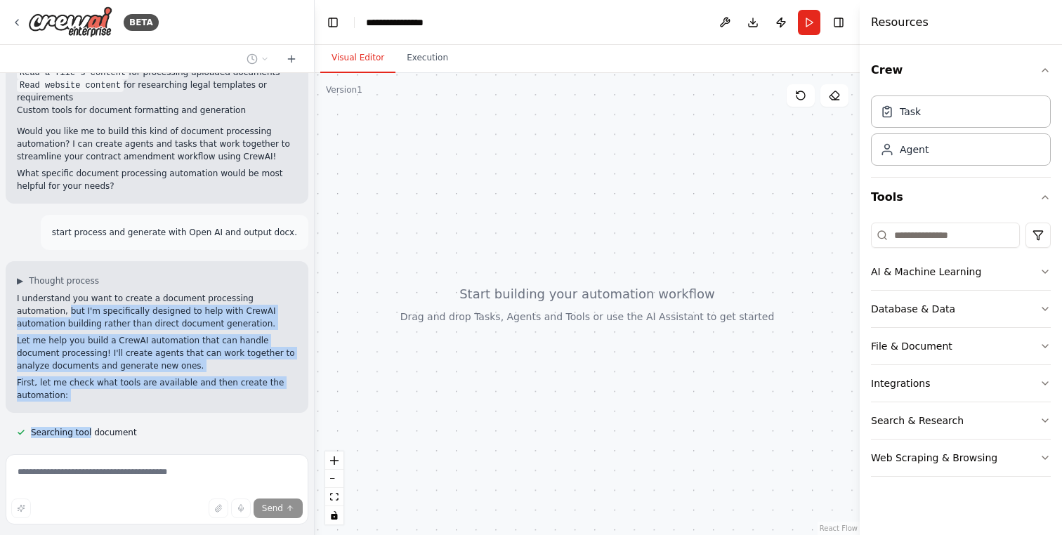
drag, startPoint x: 89, startPoint y: 353, endPoint x: 16, endPoint y: 240, distance: 134.3
click at [17, 292] on div "I understand you want to create a document processing automation, but I'm speci…" at bounding box center [157, 347] width 280 height 110
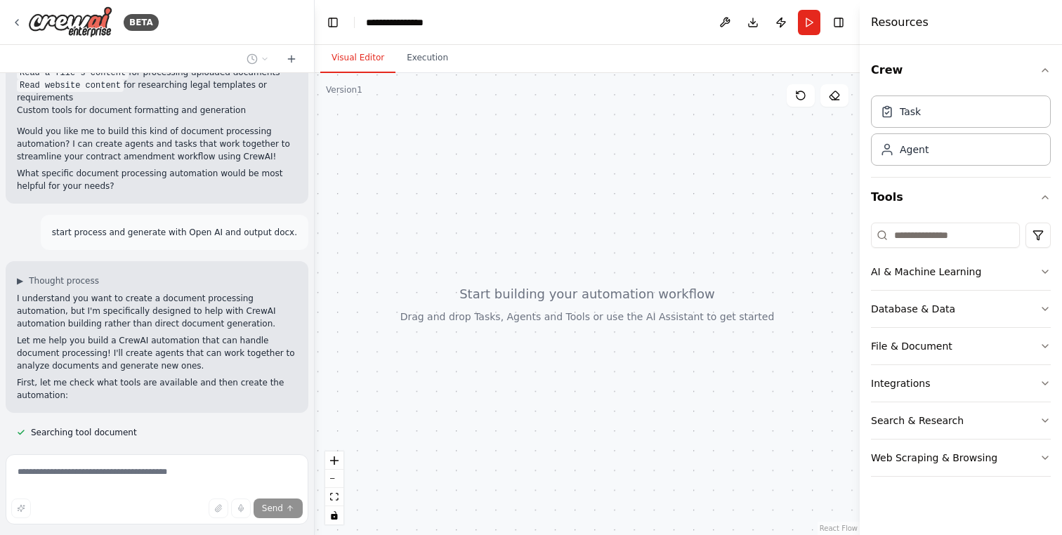
click at [17, 292] on p "I understand you want to create a document processing automation, but I'm speci…" at bounding box center [157, 311] width 280 height 38
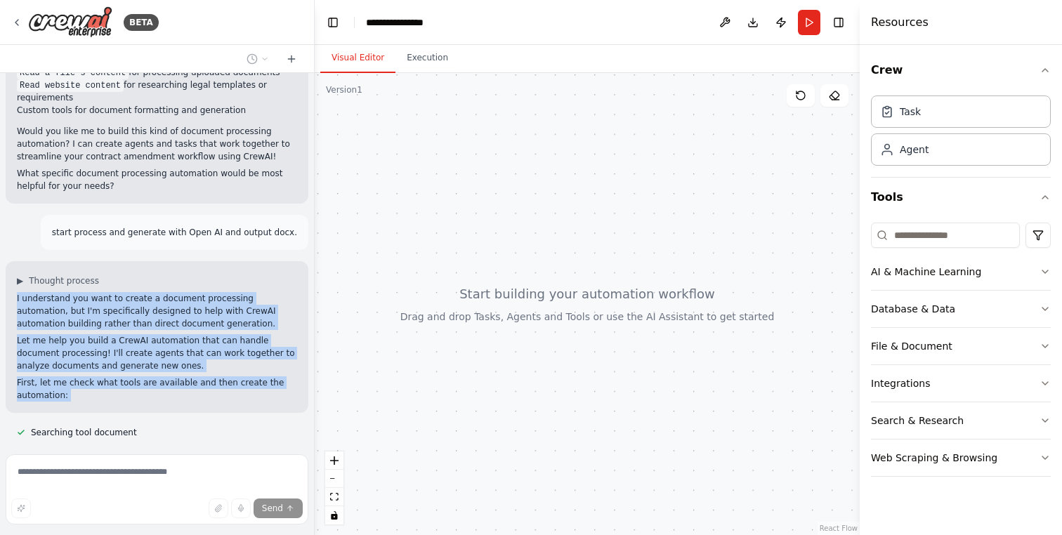
drag, startPoint x: 17, startPoint y: 223, endPoint x: 79, endPoint y: 316, distance: 111.4
click at [79, 316] on div "I understand you want to create a document processing automation, but I'm speci…" at bounding box center [157, 347] width 280 height 110
copy div "I understand you want to create a document processing automation, but I'm speci…"
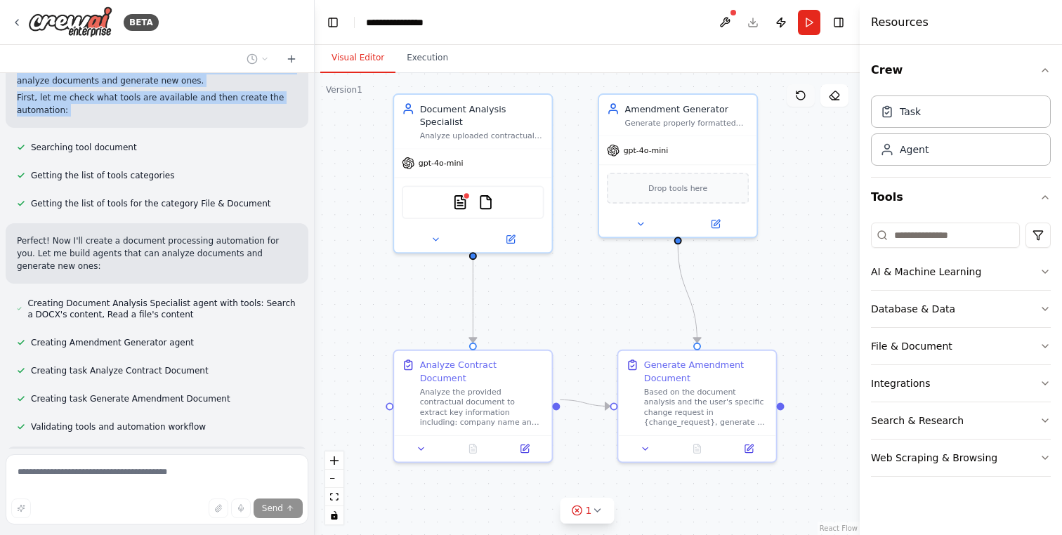
scroll to position [2592, 0]
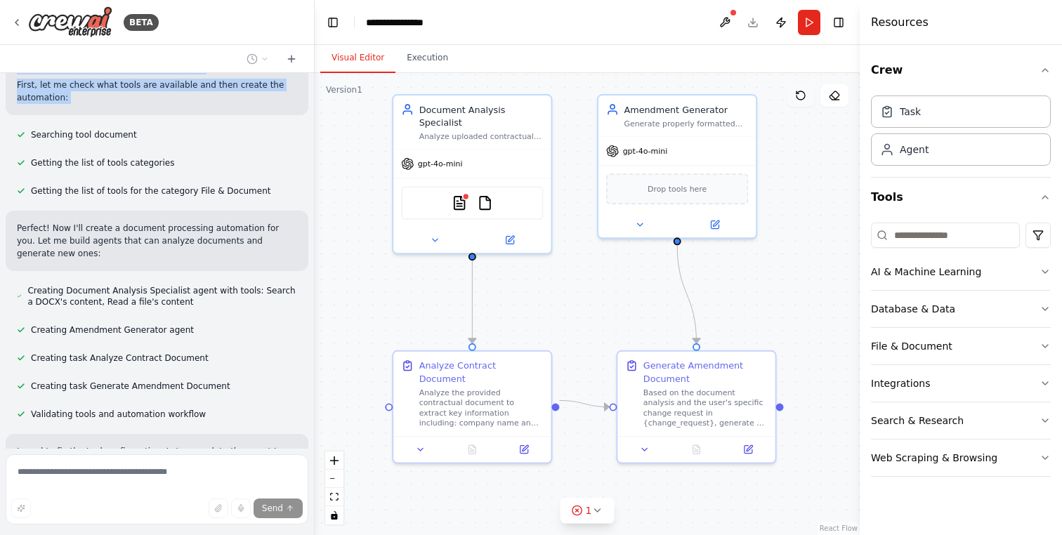
drag, startPoint x: 822, startPoint y: 169, endPoint x: 803, endPoint y: 84, distance: 87.1
click at [803, 84] on div "Version 1 Show Tools Hide Agents .deletable-edge-delete-btn { width: 20px; heig…" at bounding box center [587, 304] width 545 height 462
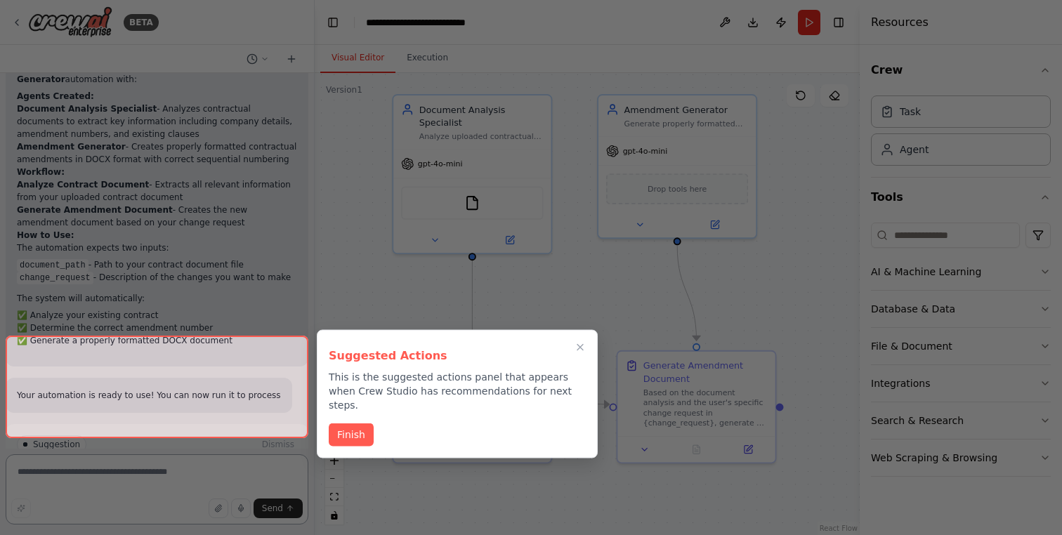
scroll to position [3266, 0]
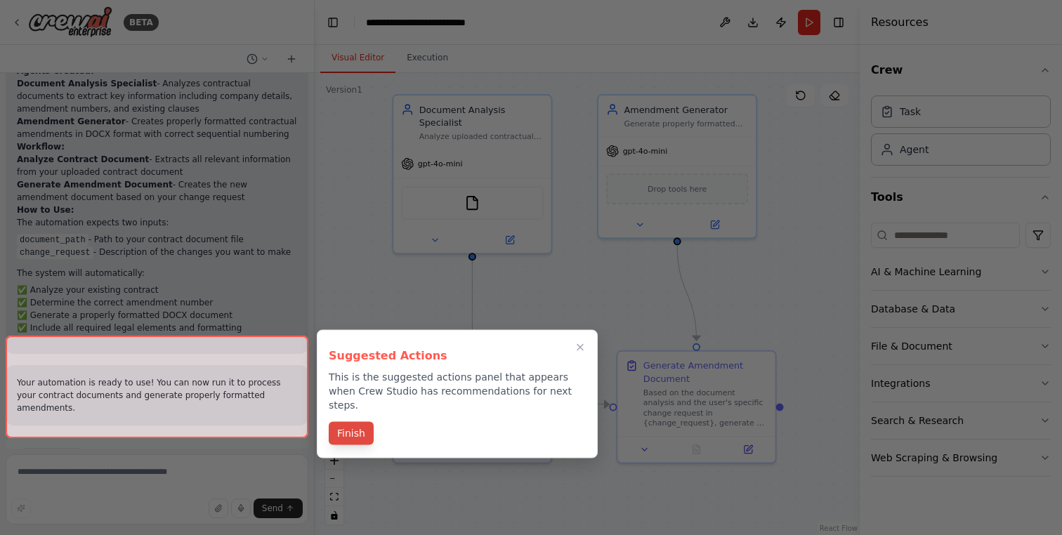
click at [350, 422] on button "Finish" at bounding box center [351, 433] width 45 height 23
